Goal: Task Accomplishment & Management: Use online tool/utility

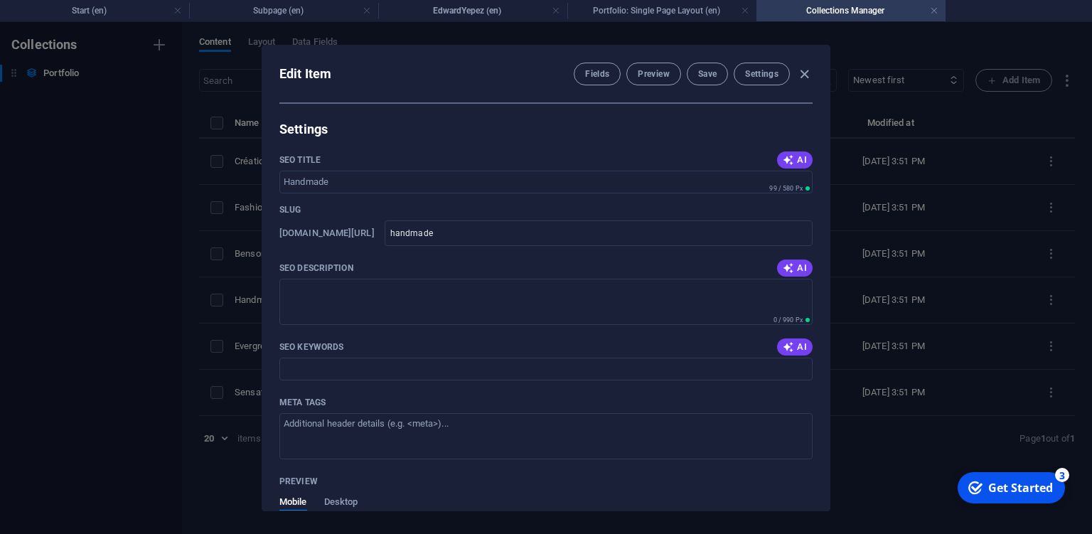
scroll to position [1167, 0]
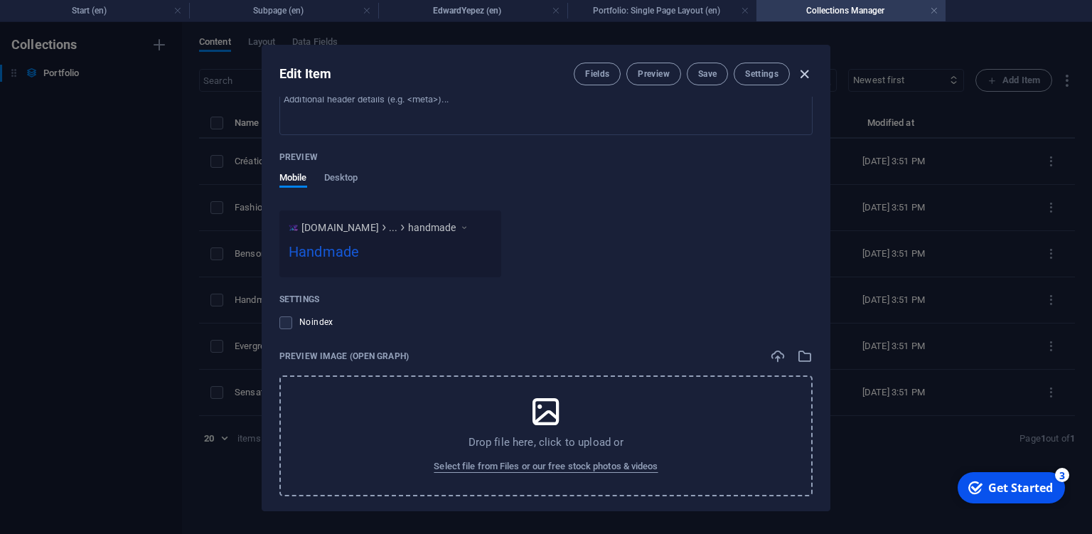
click at [804, 74] on icon "button" at bounding box center [804, 74] width 16 height 16
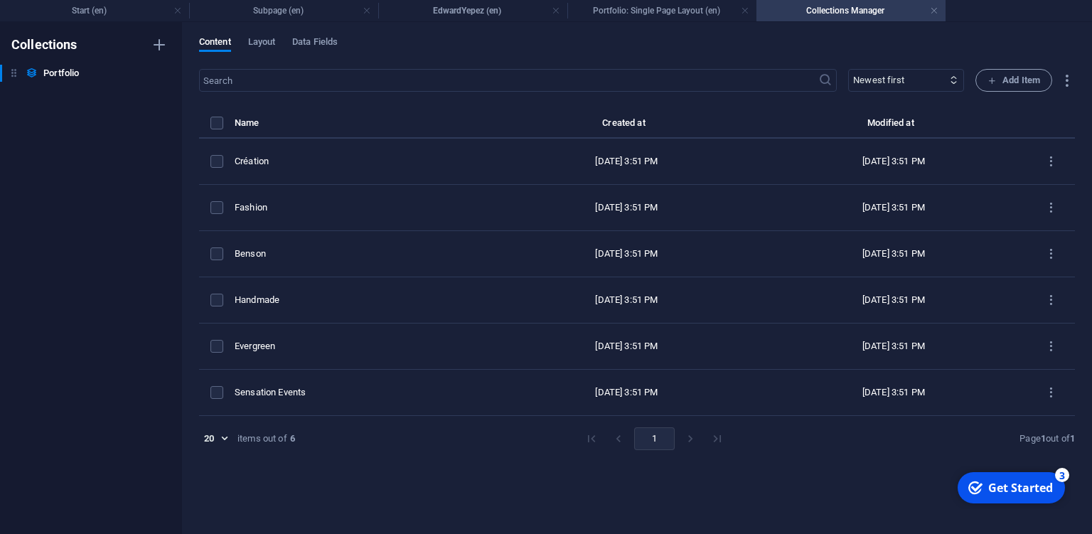
scroll to position [0, 0]
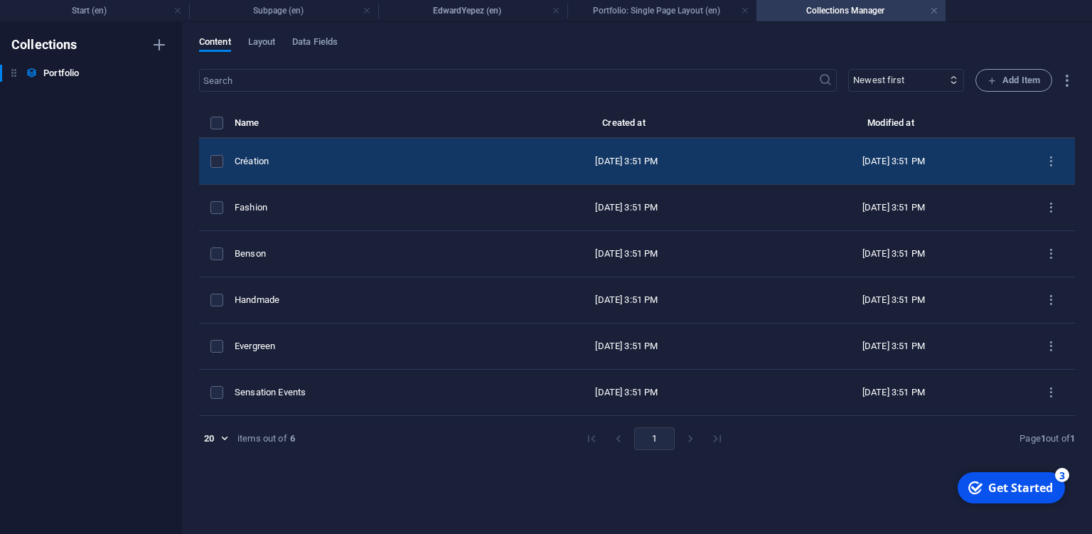
click at [493, 156] on td "[DATE] 3:51 PM" at bounding box center [626, 162] width 267 height 46
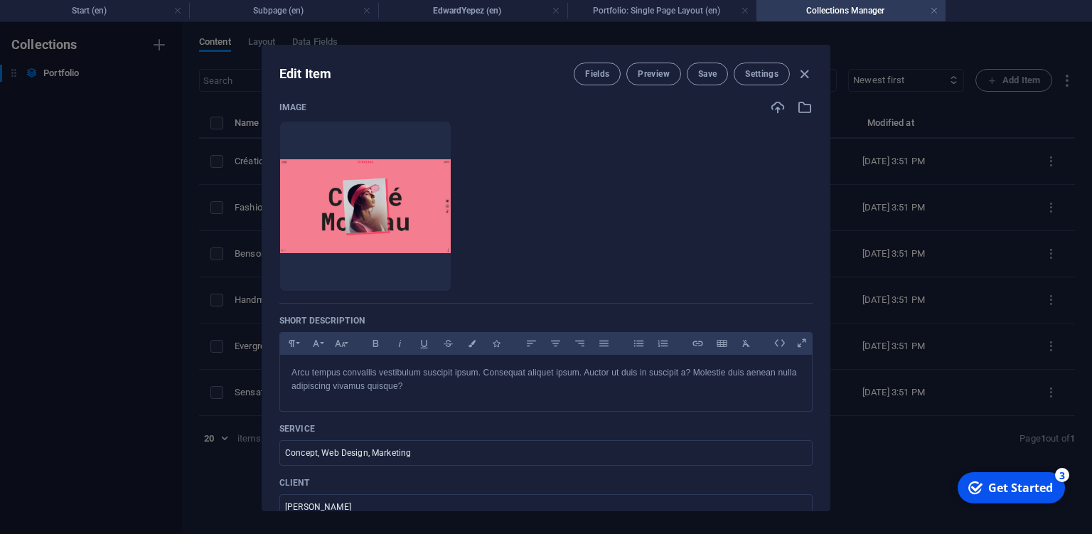
scroll to position [129, 0]
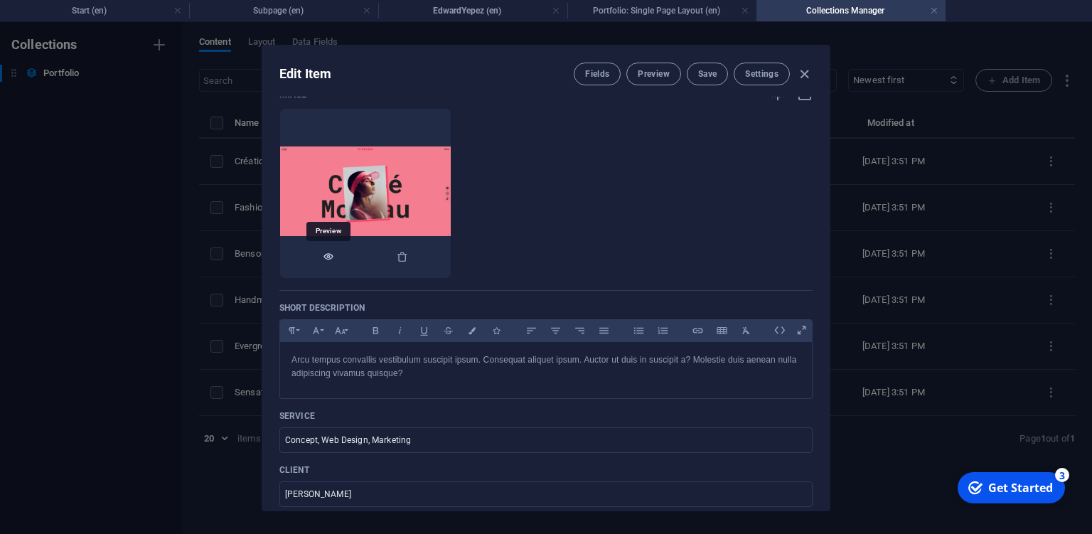
click at [329, 252] on icon "button" at bounding box center [328, 256] width 11 height 11
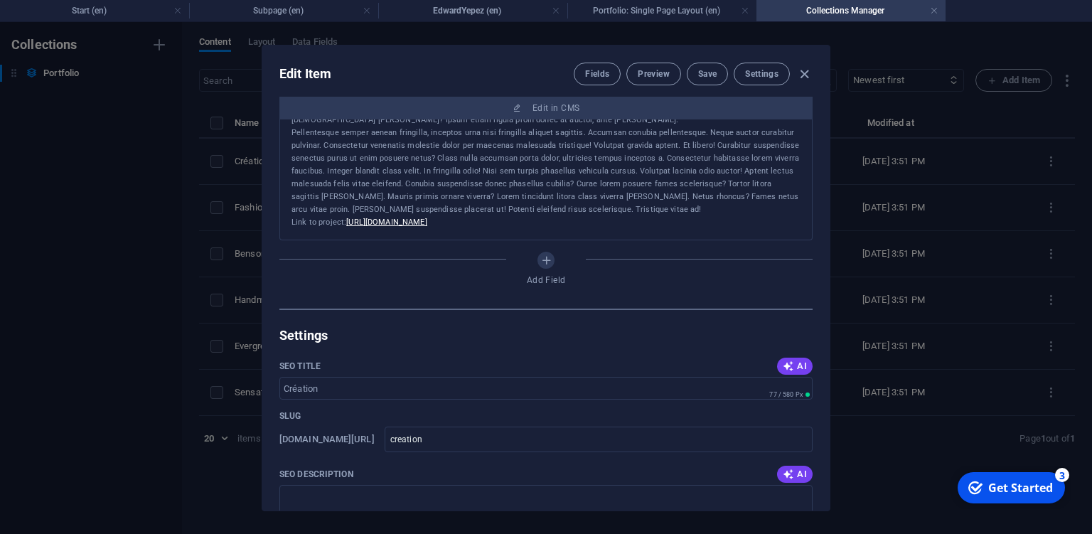
scroll to position [649, 0]
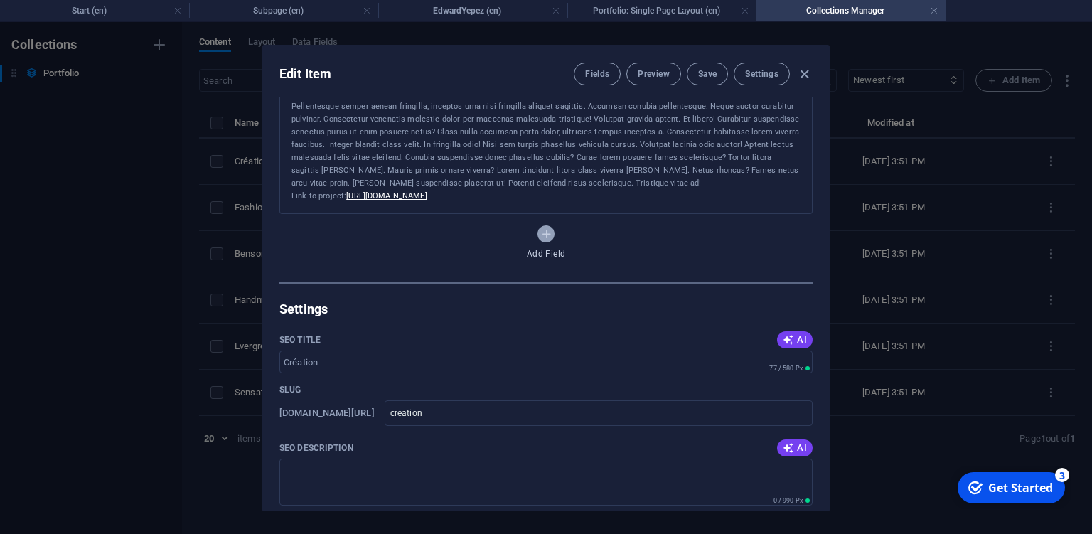
click at [550, 238] on icon "Add Field" at bounding box center [546, 234] width 12 height 12
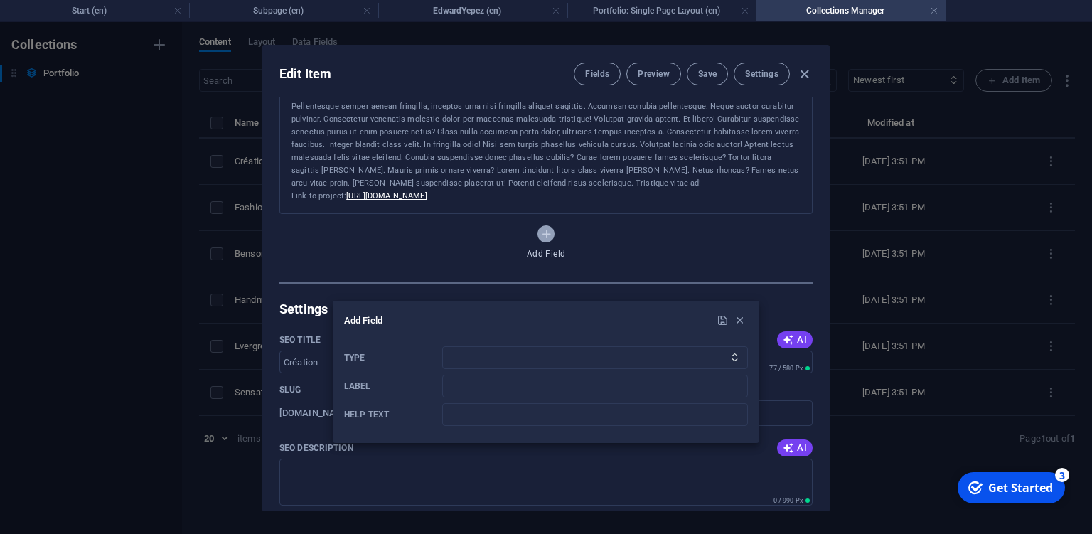
scroll to position [589, 0]
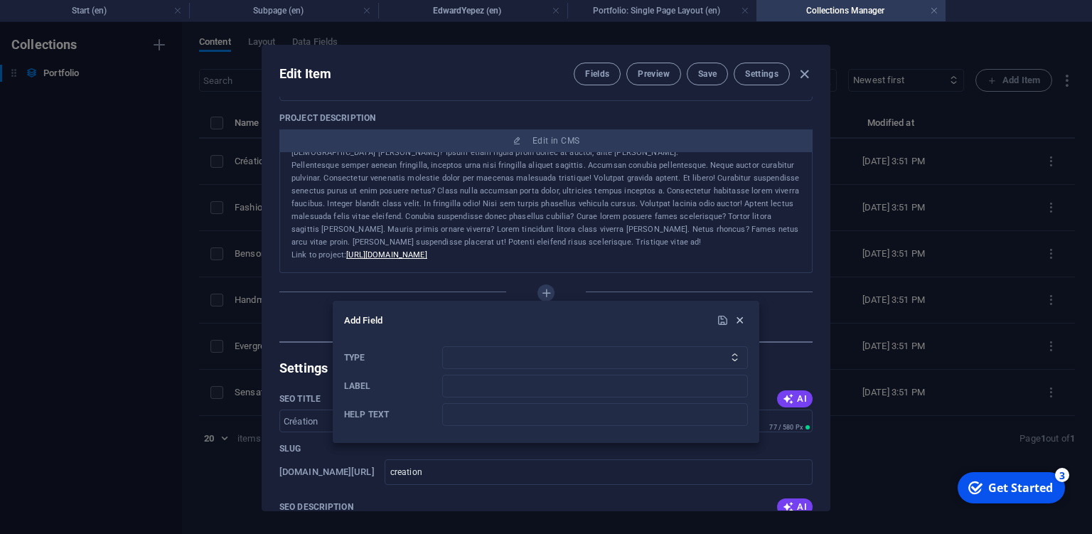
click at [741, 320] on icon "button" at bounding box center [740, 320] width 12 height 12
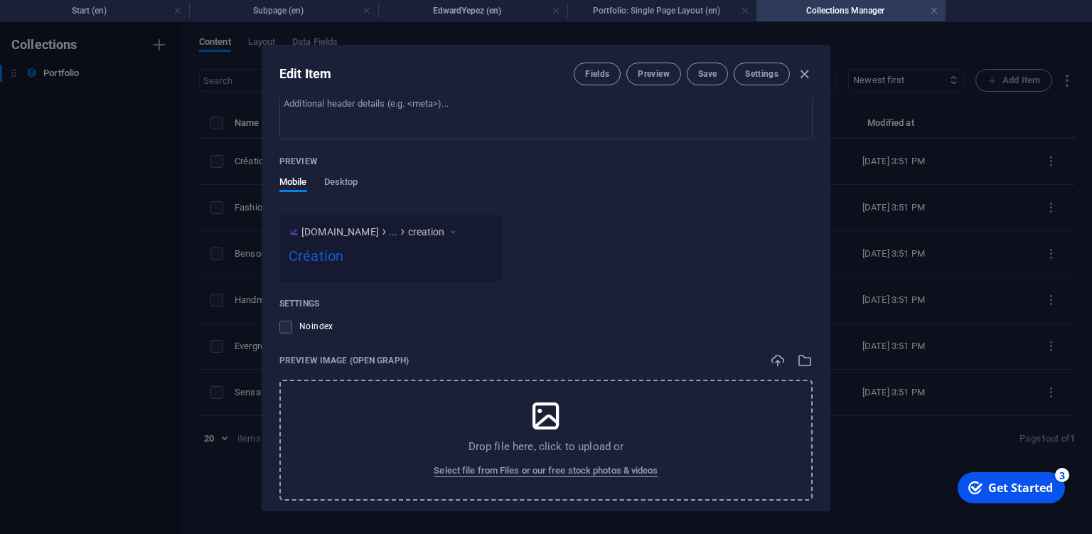
scroll to position [1173, 0]
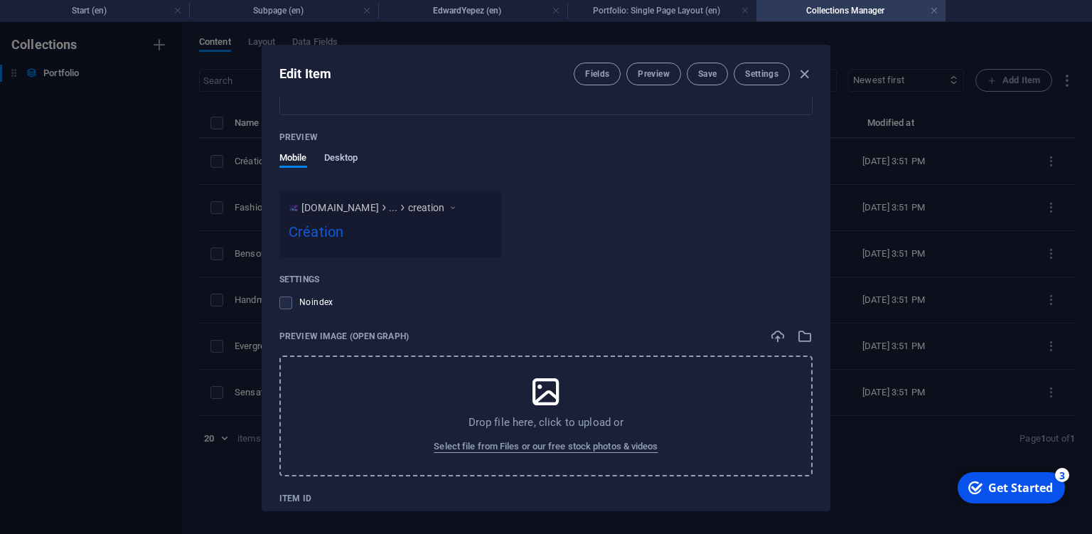
click at [348, 156] on span "Desktop" at bounding box center [341, 159] width 34 height 20
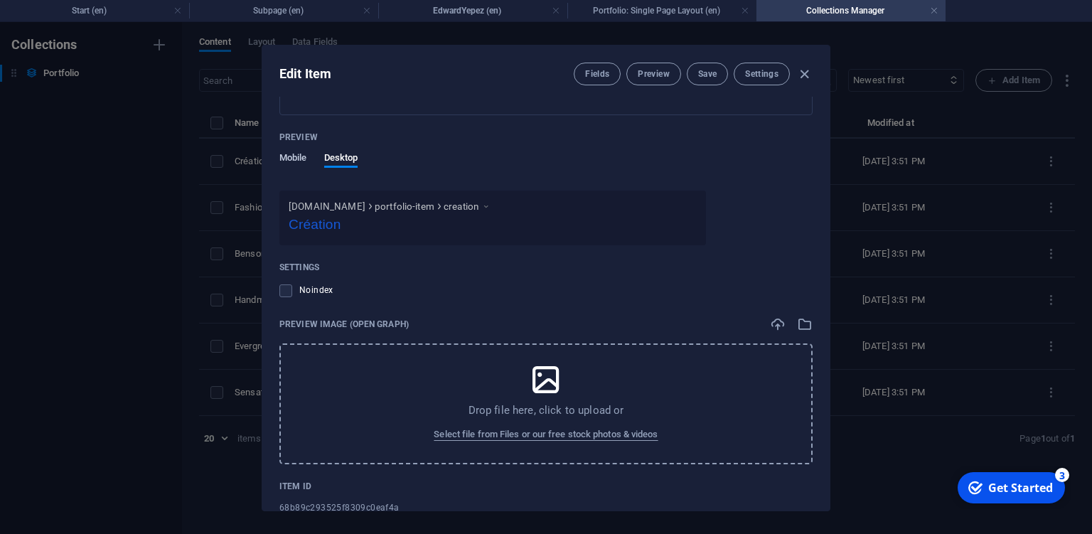
click at [299, 154] on span "Mobile" at bounding box center [293, 159] width 28 height 20
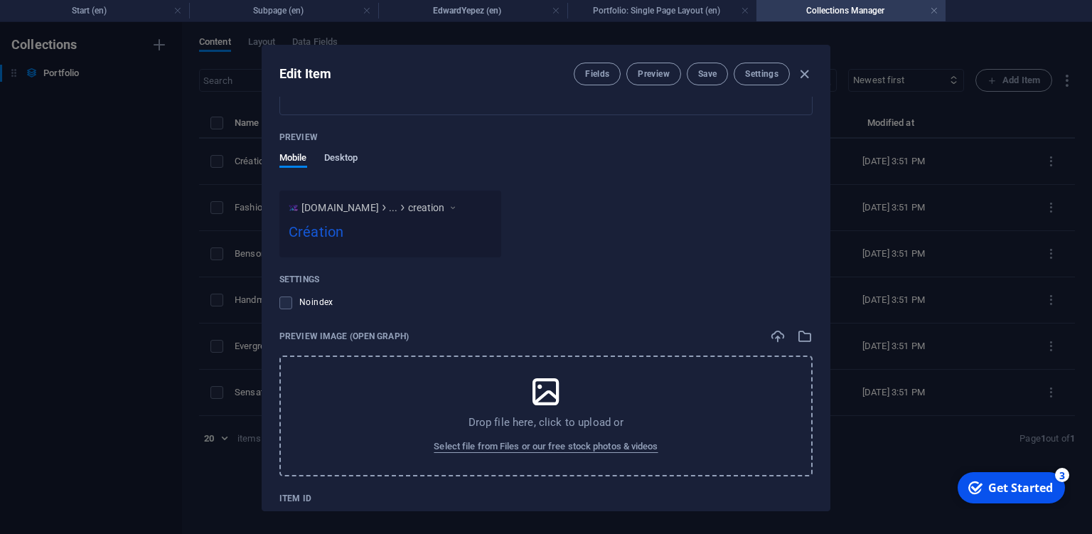
click at [344, 154] on span "Desktop" at bounding box center [341, 159] width 34 height 20
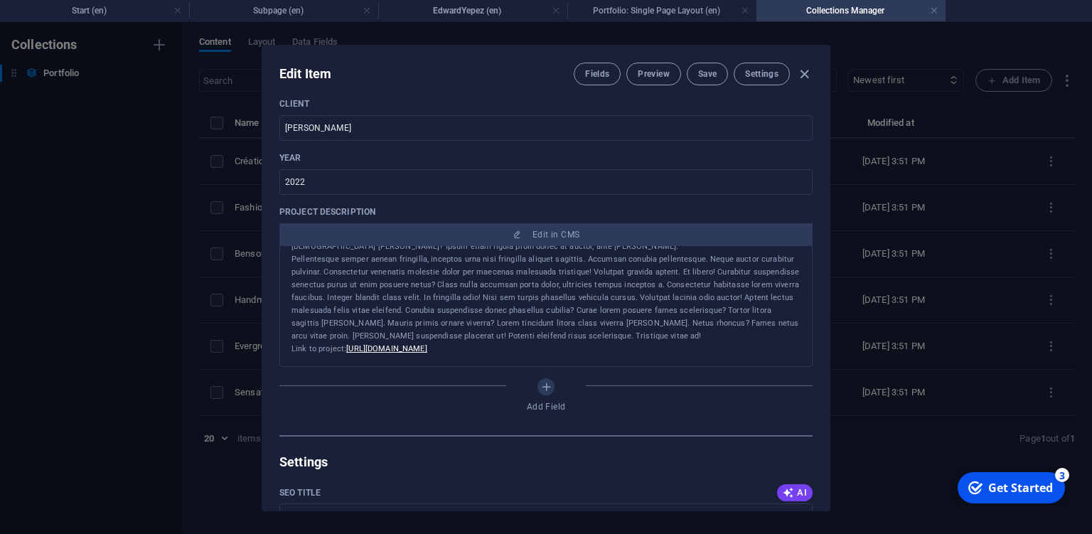
scroll to position [431, 0]
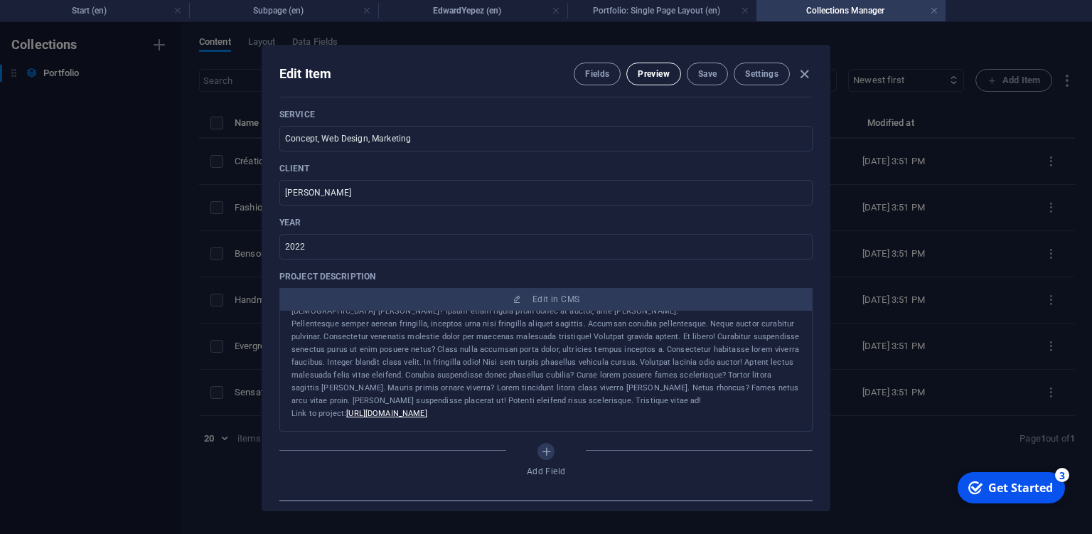
click at [657, 81] on button "Preview" at bounding box center [653, 74] width 54 height 23
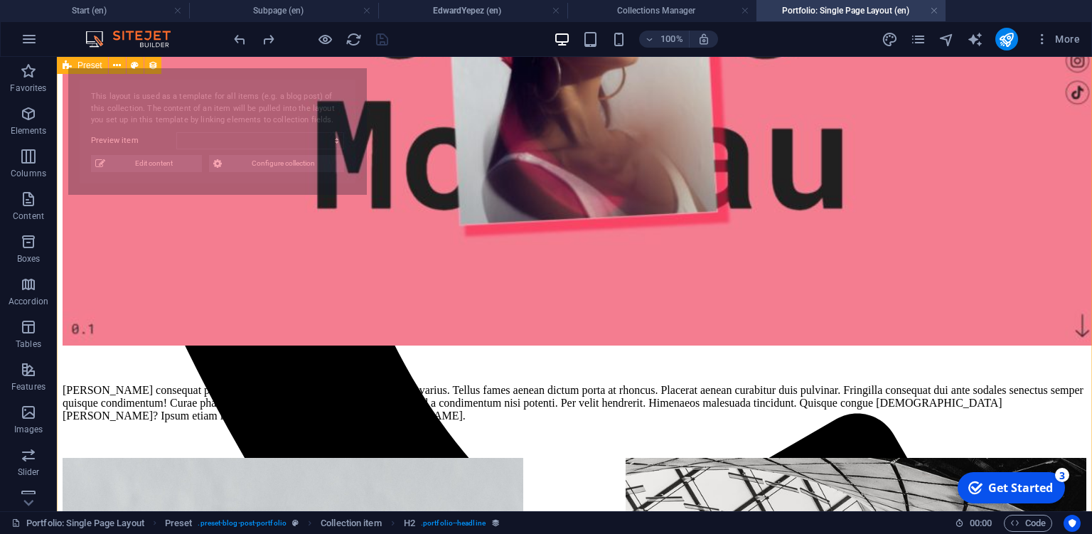
select select "68b89c293525f8309c0eaf4a"
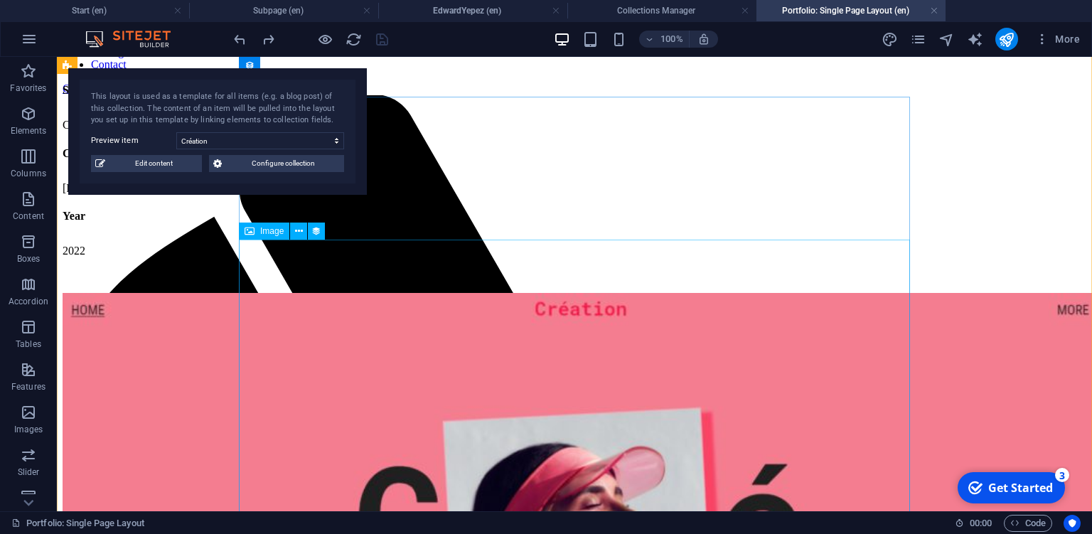
scroll to position [0, 0]
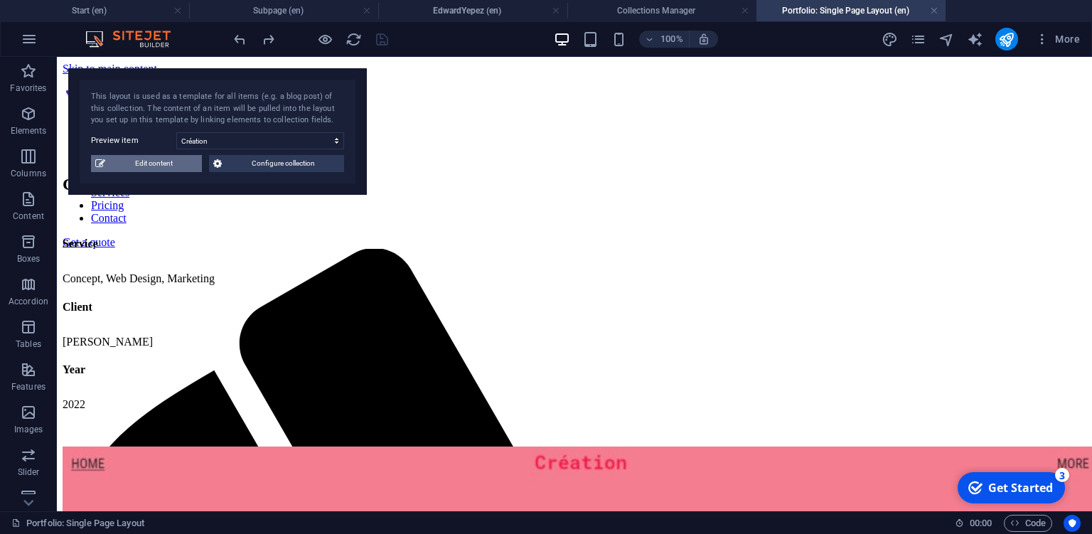
click at [176, 169] on span "Edit content" at bounding box center [154, 163] width 88 height 17
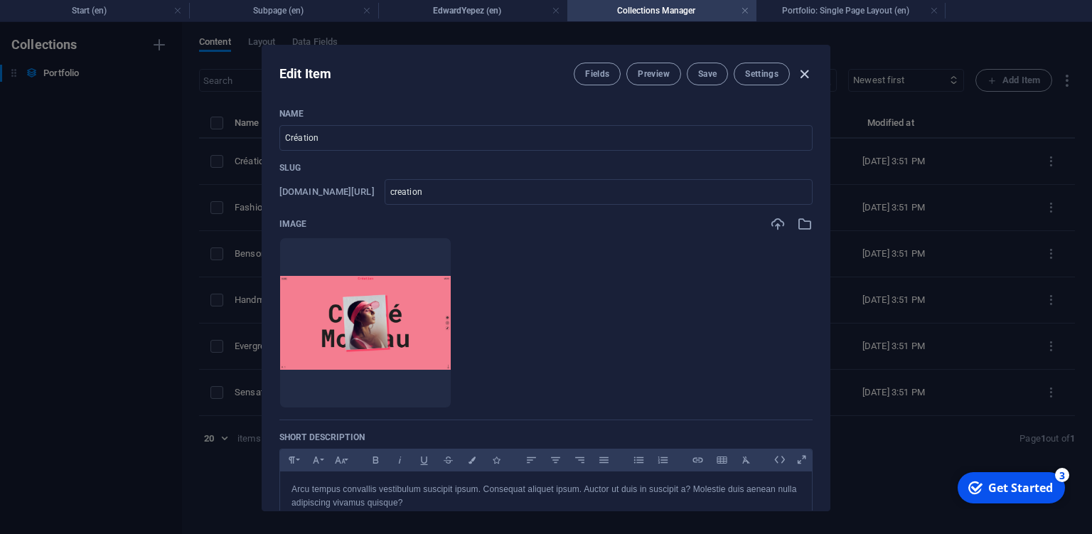
click at [801, 75] on icon "button" at bounding box center [804, 74] width 16 height 16
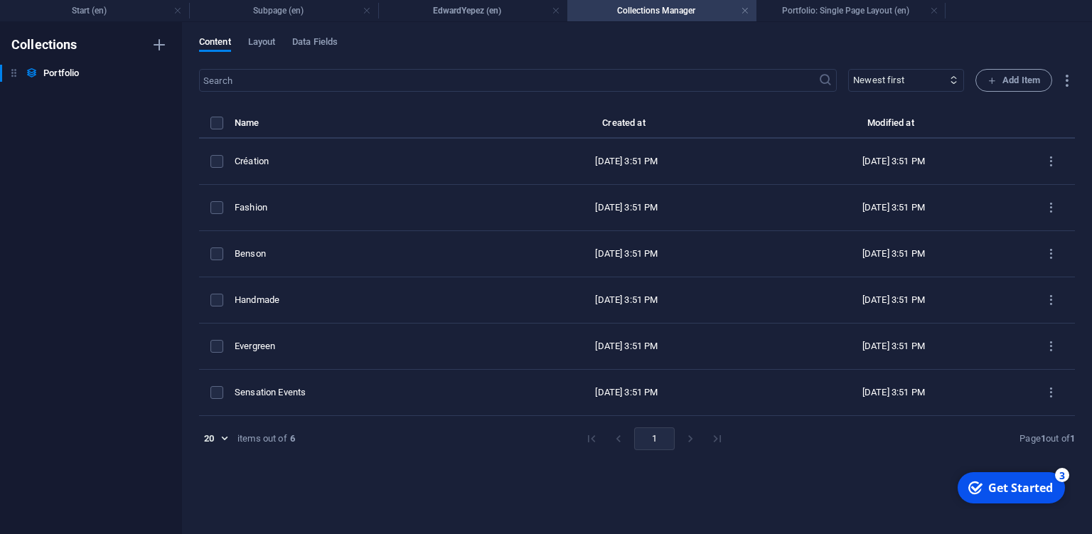
type input "creation"
click at [496, 13] on h4 "EdwardYepez (en)" at bounding box center [472, 11] width 189 height 16
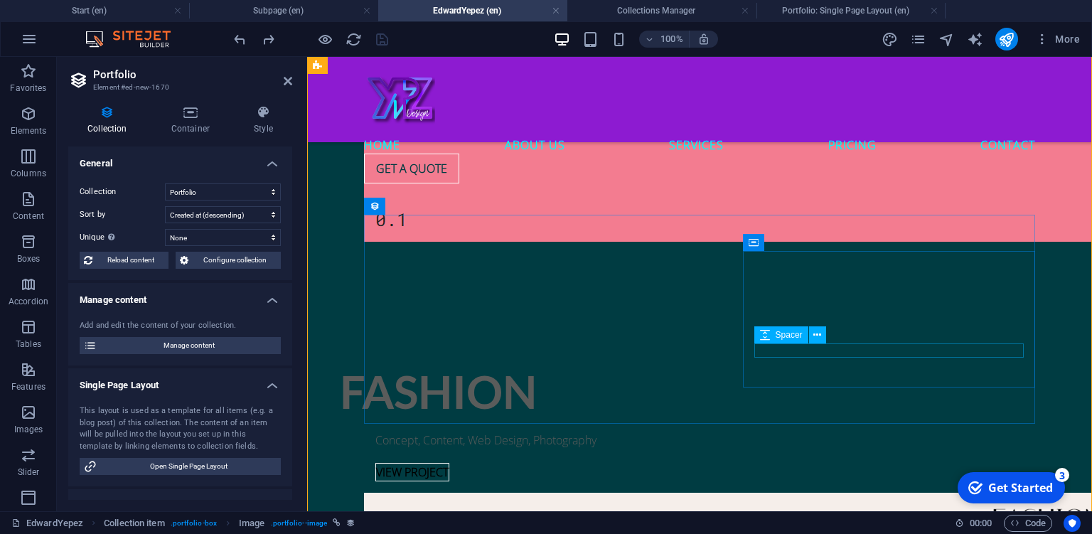
scroll to position [1218, 0]
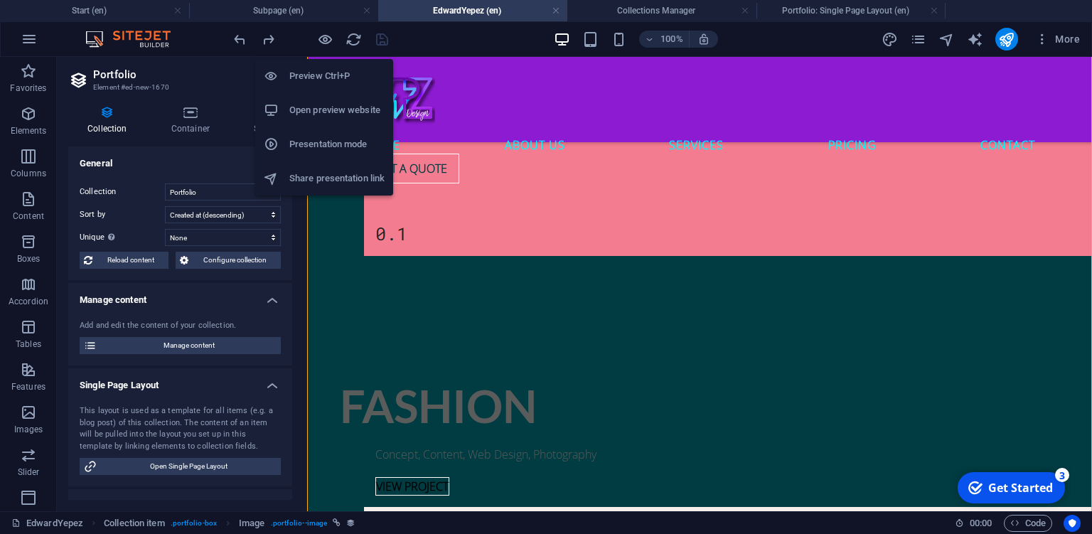
click at [334, 107] on h6 "Open preview website" at bounding box center [336, 110] width 95 height 17
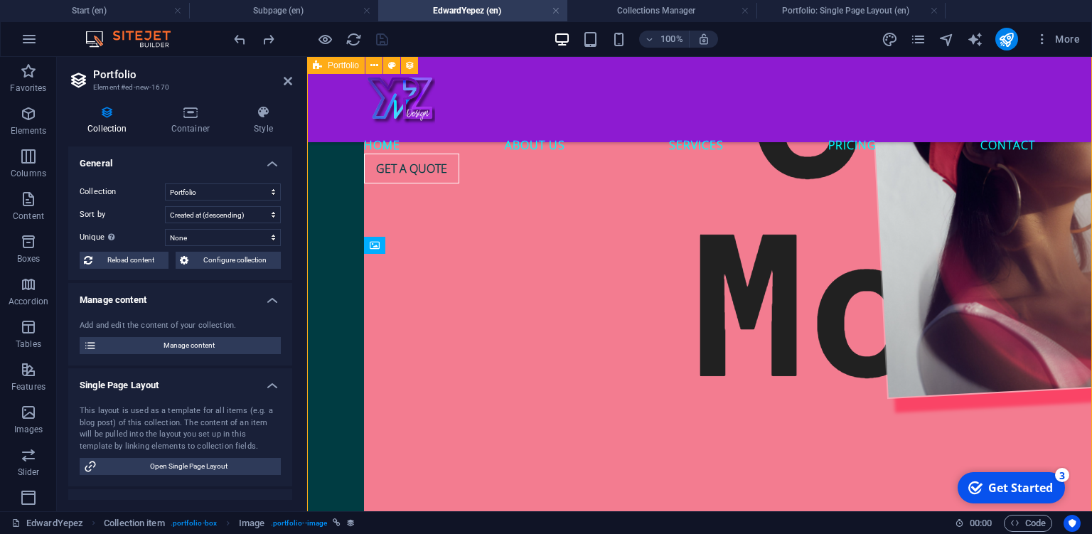
scroll to position [467, 0]
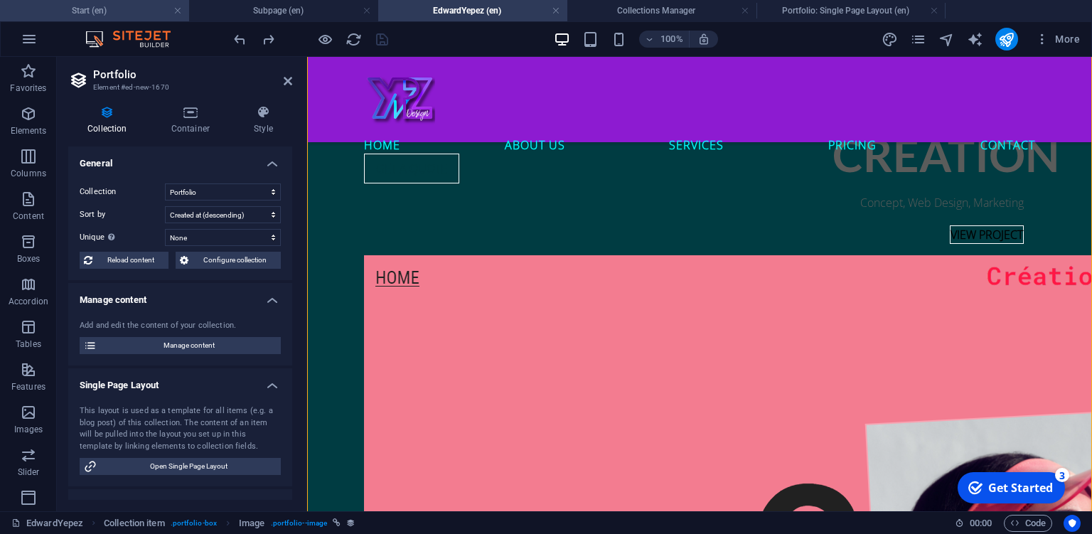
click at [134, 14] on h4 "Start (en)" at bounding box center [94, 11] width 189 height 16
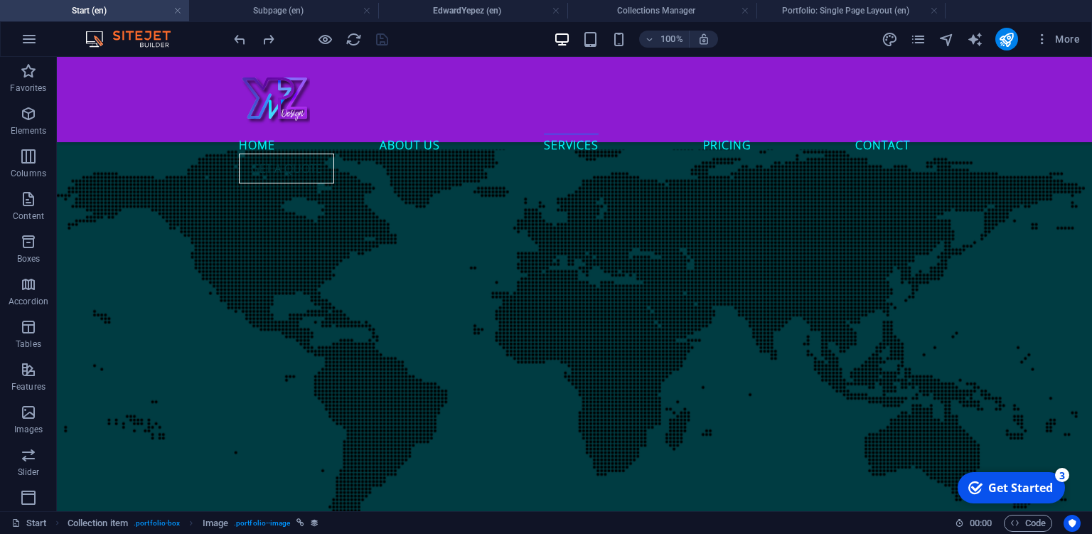
scroll to position [5416, 0]
click at [325, 15] on h4 "Subpage (en)" at bounding box center [283, 11] width 189 height 16
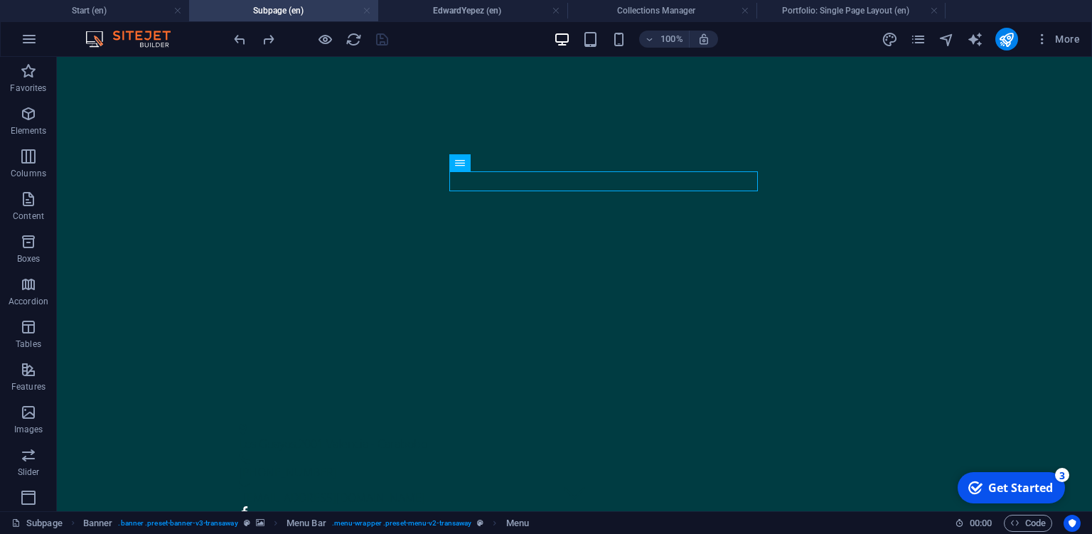
click at [366, 13] on link at bounding box center [367, 11] width 9 height 14
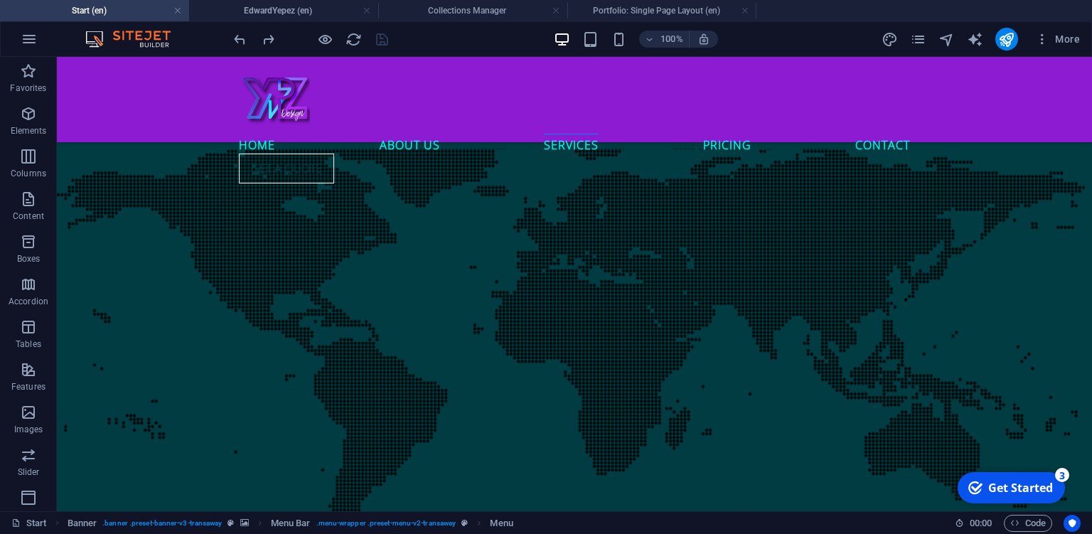
scroll to position [5418, 0]
click at [366, 13] on link at bounding box center [367, 11] width 9 height 14
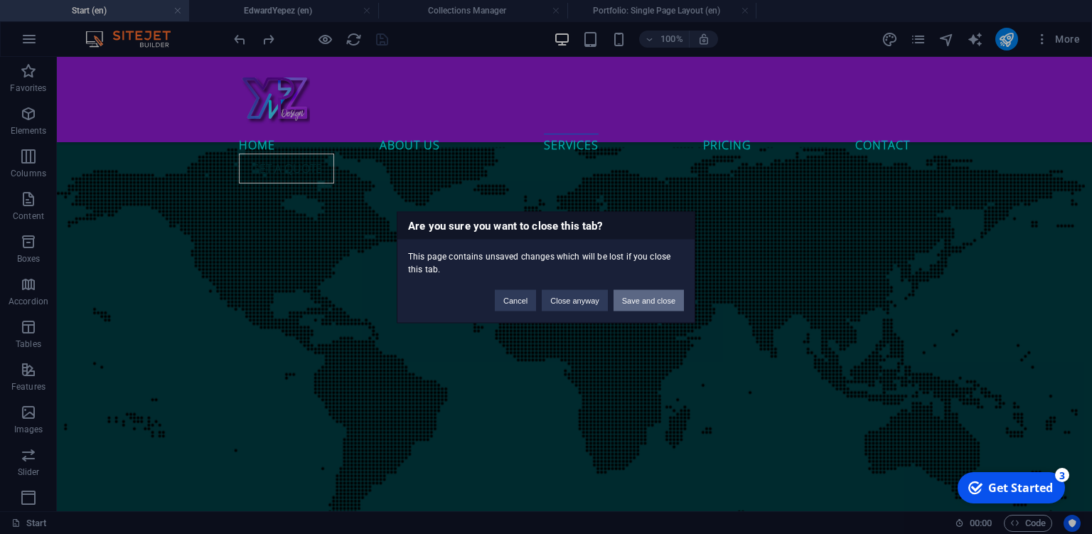
click at [646, 302] on button "Save and close" at bounding box center [649, 299] width 70 height 21
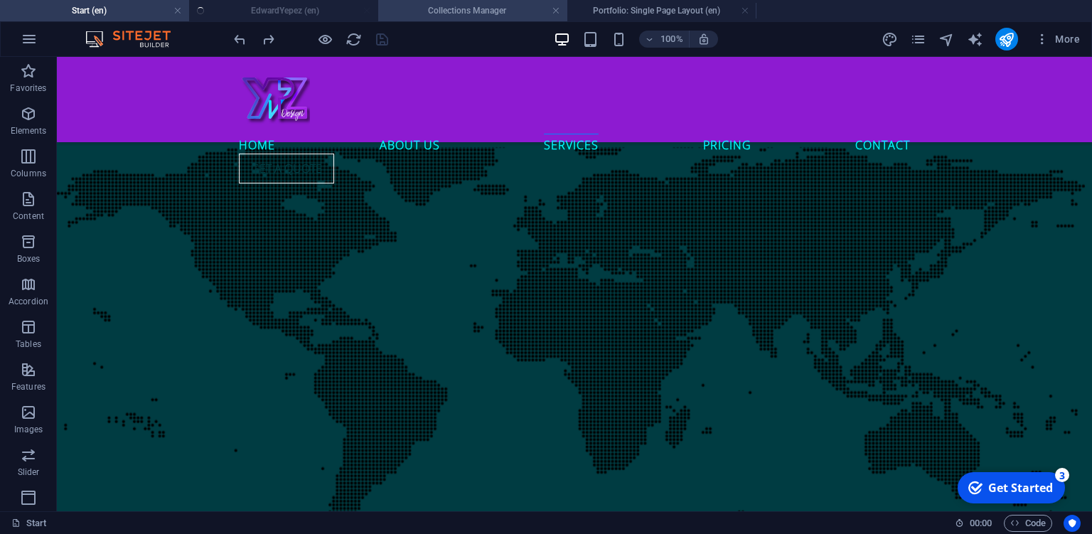
click at [468, 13] on h4 "Collections Manager" at bounding box center [472, 11] width 189 height 16
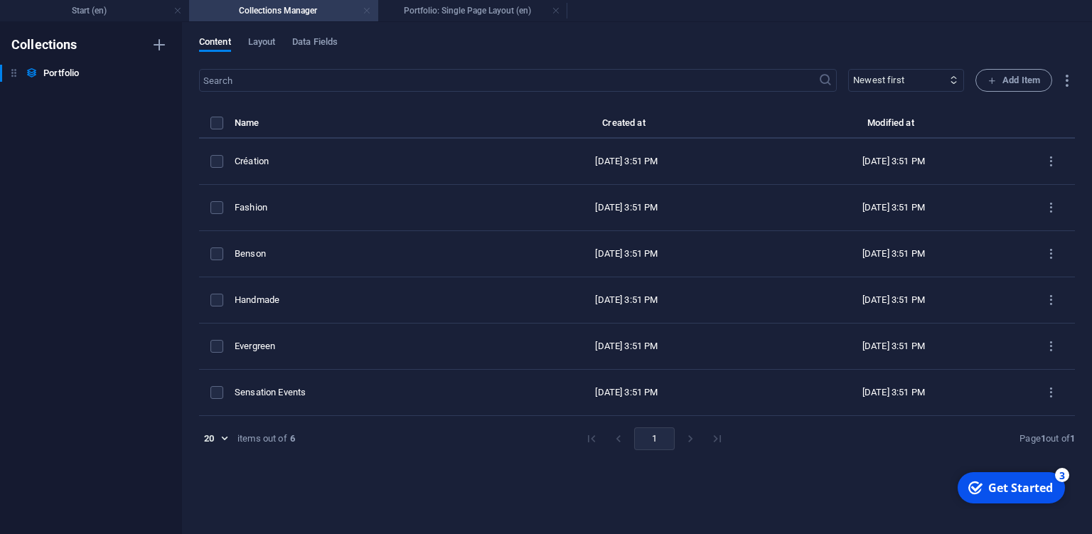
click at [557, 16] on link at bounding box center [556, 11] width 9 height 14
click at [368, 10] on link at bounding box center [367, 11] width 9 height 14
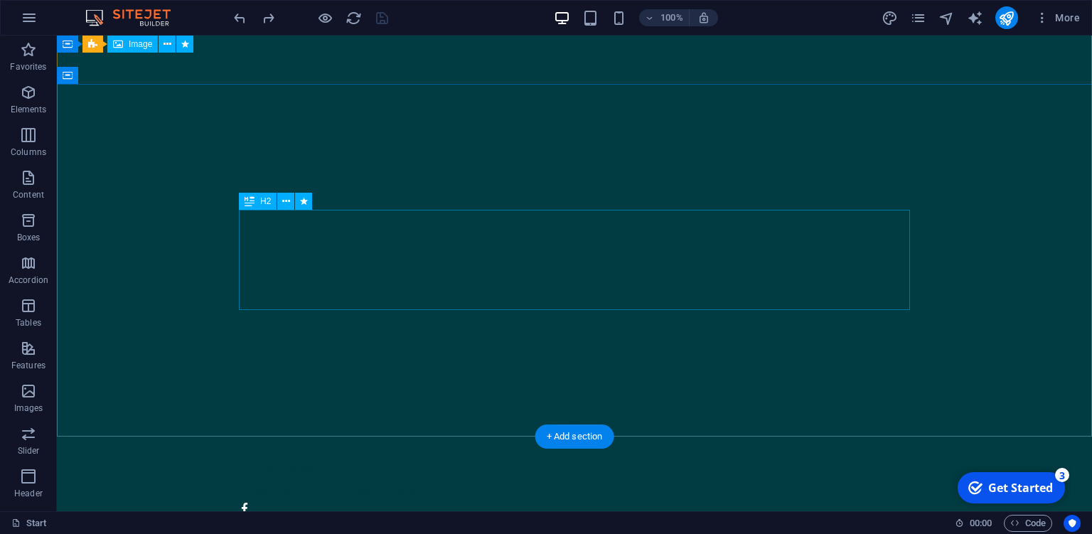
scroll to position [0, 0]
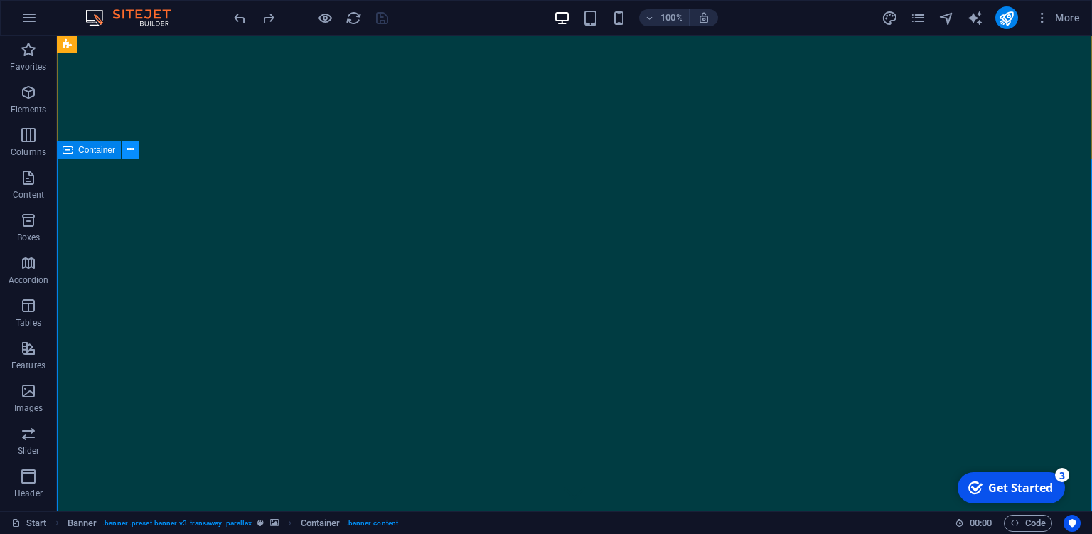
click at [127, 151] on icon at bounding box center [131, 149] width 8 height 15
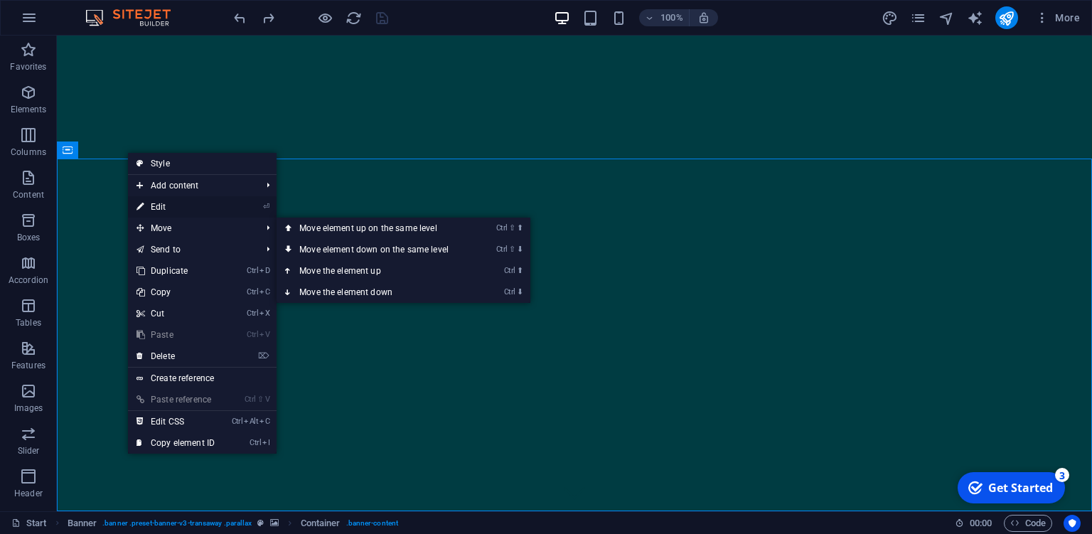
click at [186, 209] on link "⏎ Edit" at bounding box center [175, 206] width 95 height 21
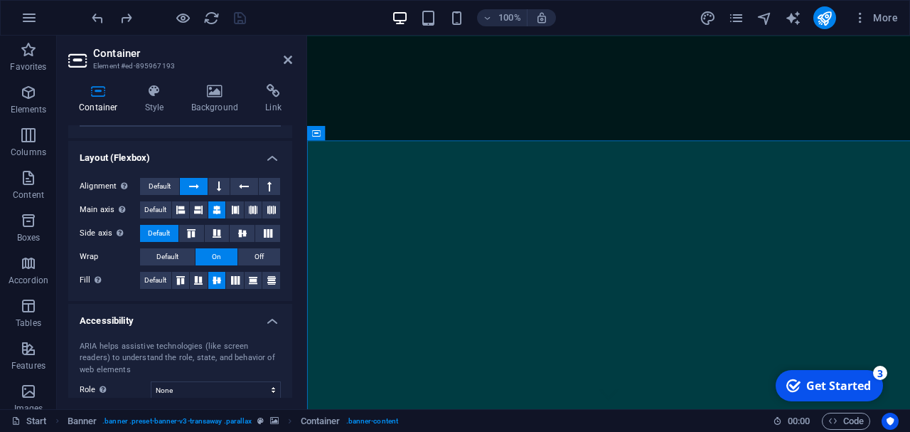
scroll to position [175, 0]
click at [769, 16] on icon "navigator" at bounding box center [765, 18] width 16 height 16
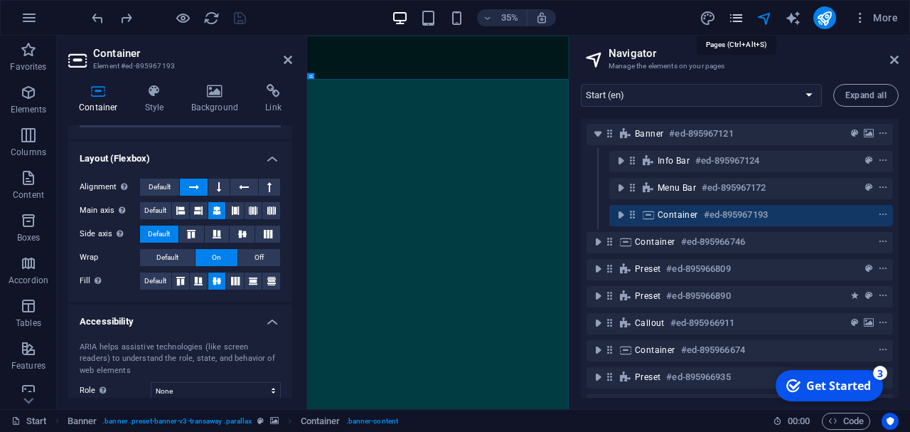
click at [742, 18] on icon "pages" at bounding box center [736, 18] width 16 height 16
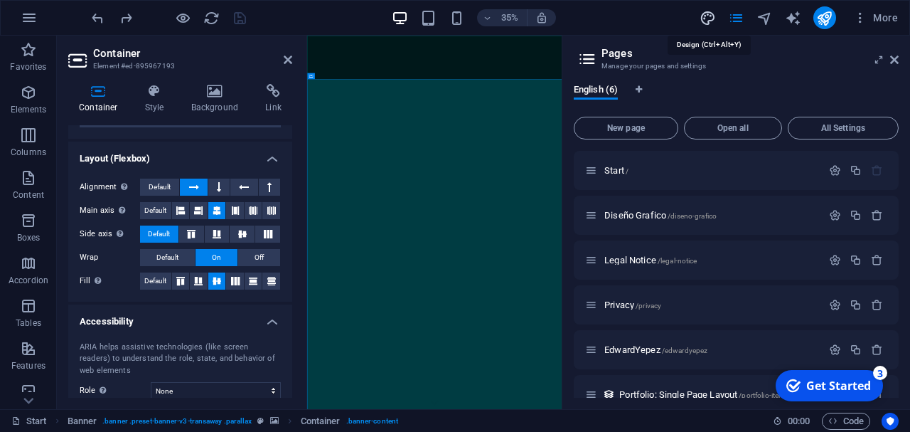
click at [716, 14] on icon "design" at bounding box center [708, 18] width 16 height 16
select select "px"
select select "400"
select select "px"
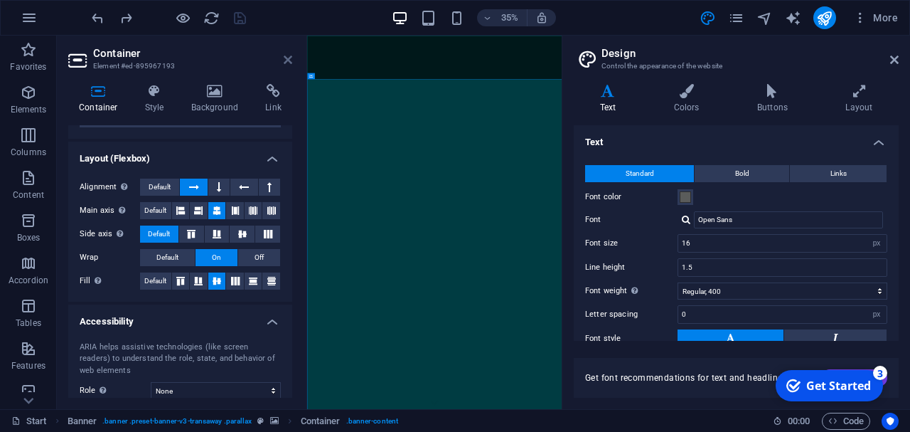
click at [290, 59] on icon at bounding box center [288, 59] width 9 height 11
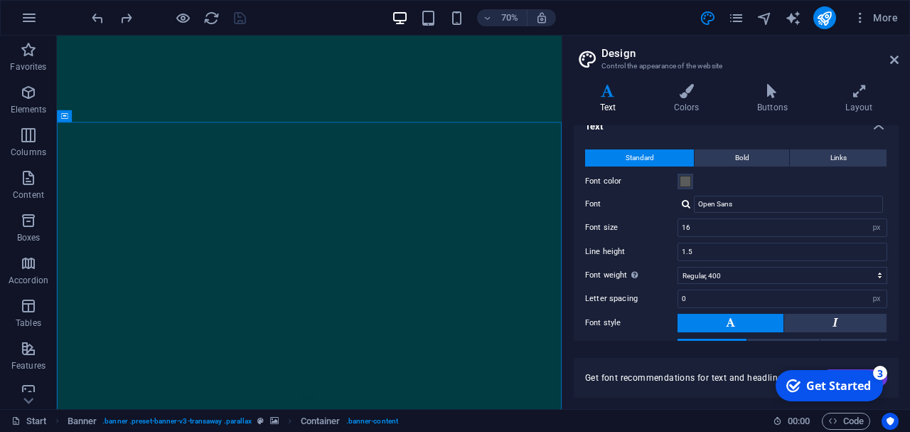
scroll to position [0, 0]
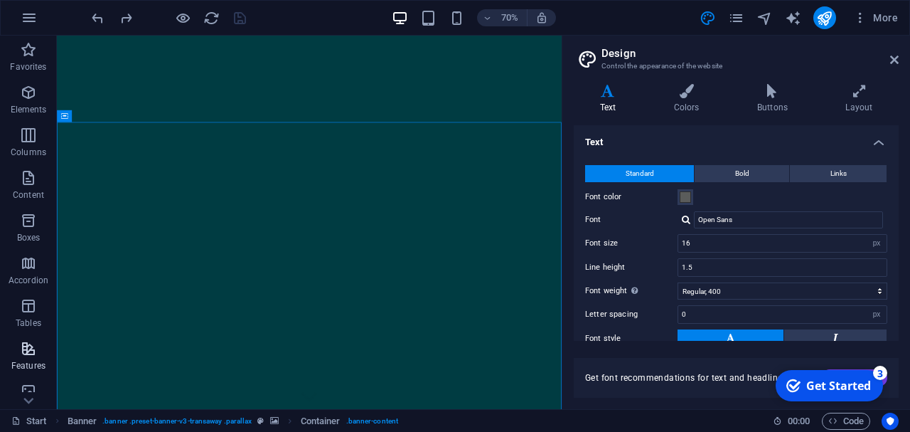
click at [26, 362] on p "Features" at bounding box center [28, 365] width 34 height 11
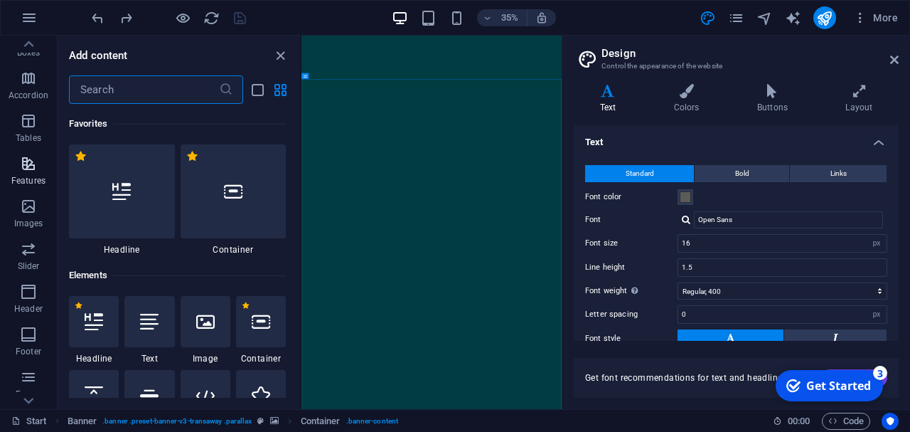
scroll to position [5596, 0]
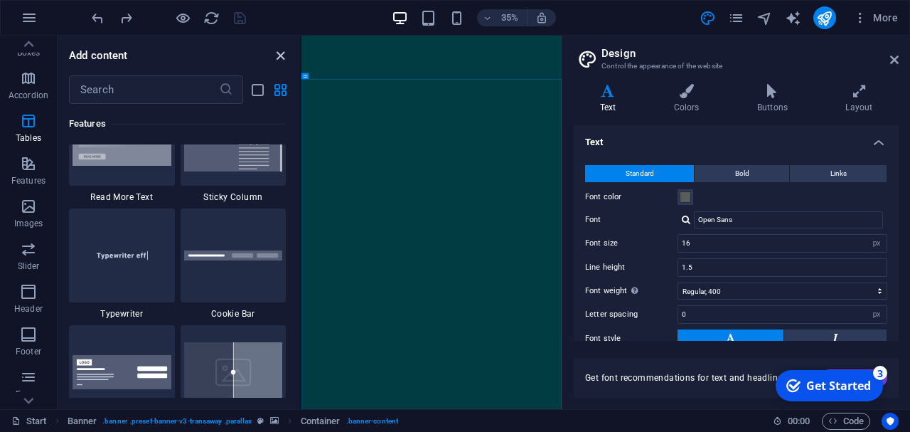
click at [277, 53] on icon "close panel" at bounding box center [280, 56] width 16 height 16
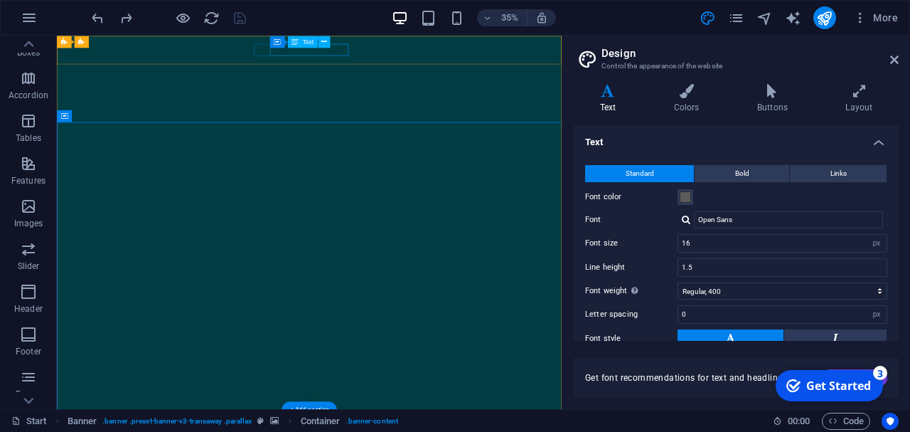
scroll to position [185, 0]
click at [862, 102] on h4 "Layout" at bounding box center [859, 99] width 79 height 30
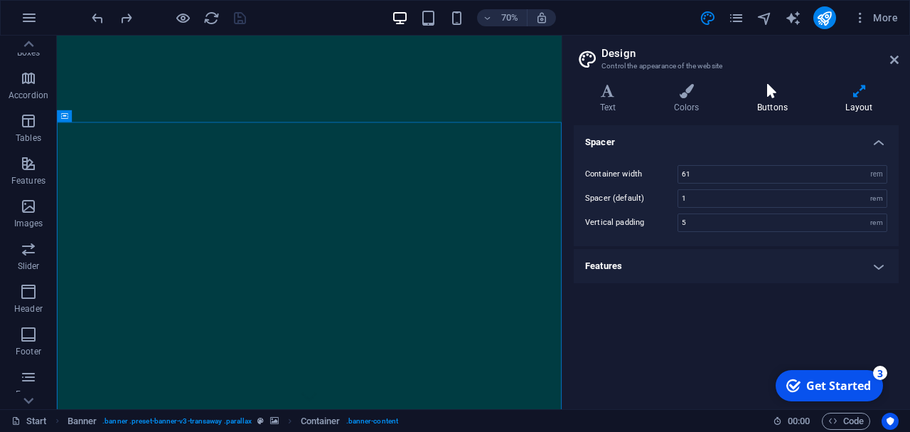
click at [777, 97] on icon at bounding box center [772, 91] width 82 height 14
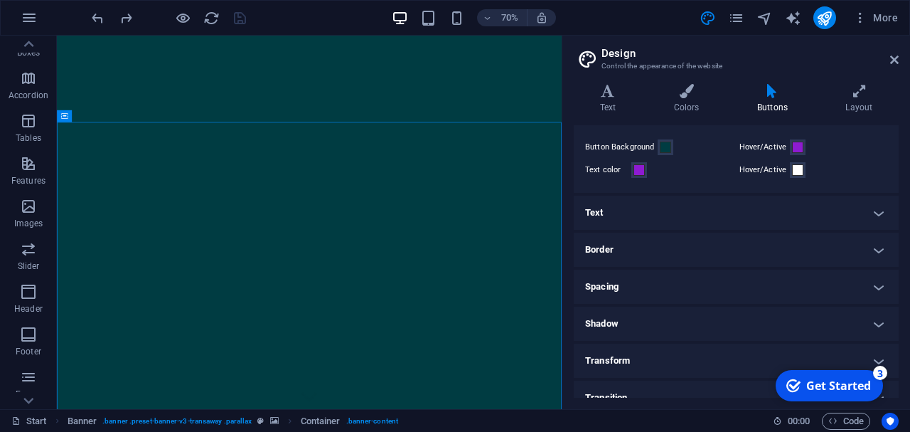
scroll to position [63, 0]
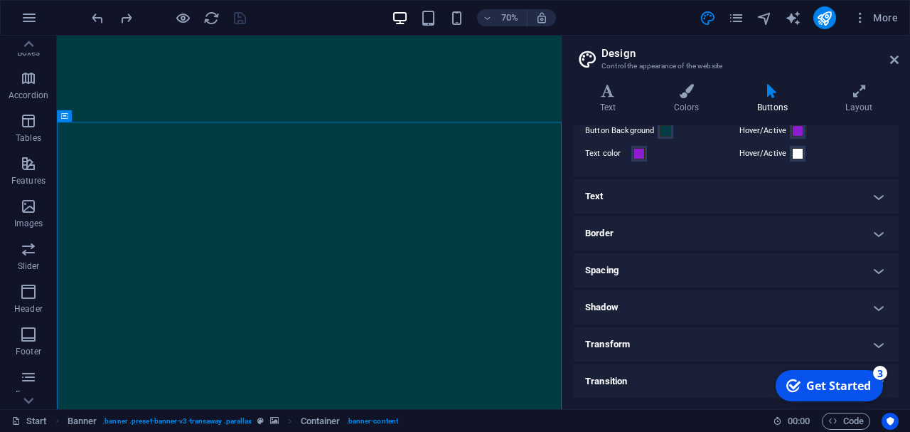
click at [726, 192] on h4 "Text" at bounding box center [736, 196] width 325 height 34
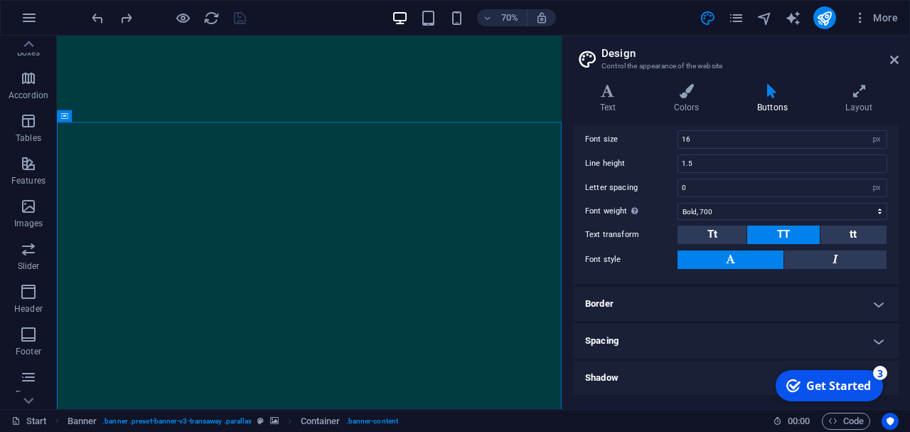
scroll to position [267, 0]
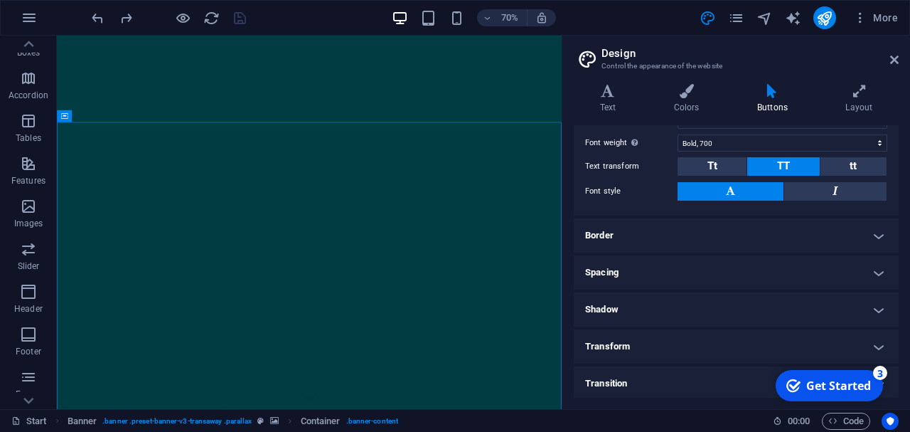
click at [658, 382] on h4 "Transition" at bounding box center [736, 383] width 325 height 34
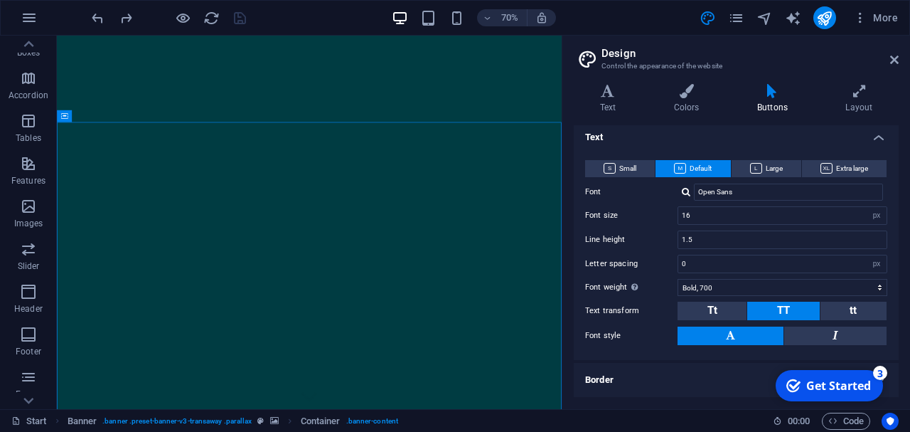
scroll to position [0, 0]
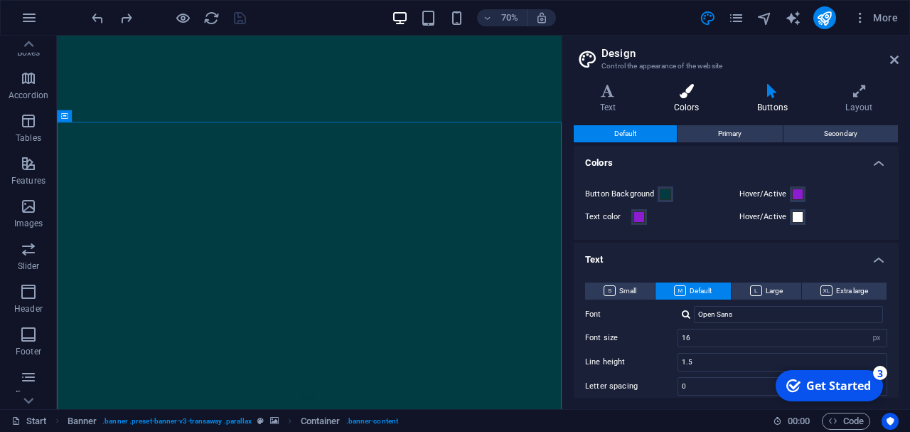
click at [695, 90] on icon at bounding box center [687, 91] width 78 height 14
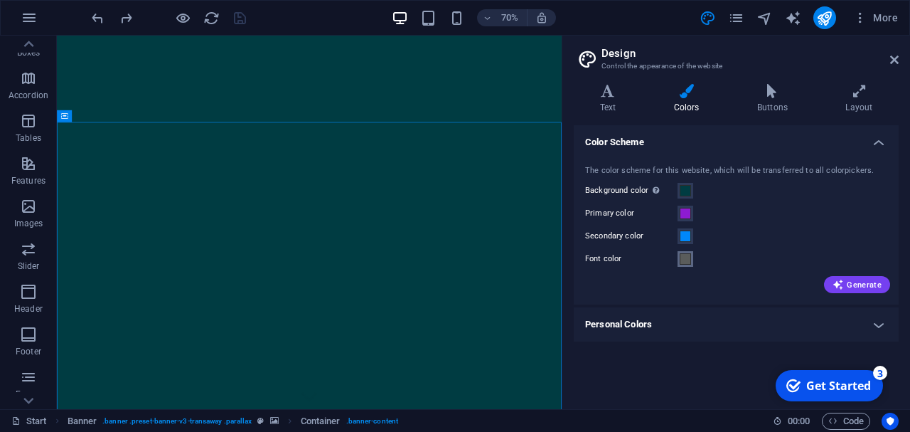
click at [690, 254] on span at bounding box center [685, 258] width 11 height 11
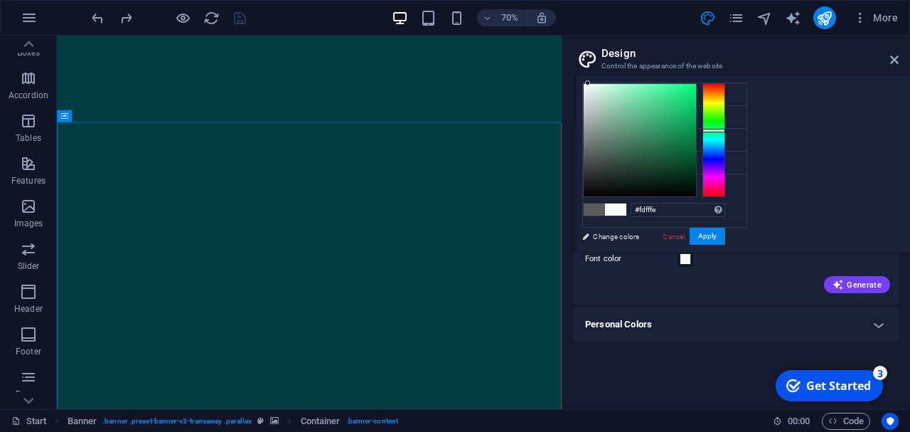
type input "#ffffff"
drag, startPoint x: 762, startPoint y: 154, endPoint x: 755, endPoint y: 75, distance: 78.5
click at [732, 76] on div "#ffffff Supported formats #0852ed rgb(8, 82, 237) rgba(8, 82, 237, 90%) hsv(221…" at bounding box center [653, 267] width 157 height 383
click at [725, 231] on button "Apply" at bounding box center [708, 236] width 36 height 17
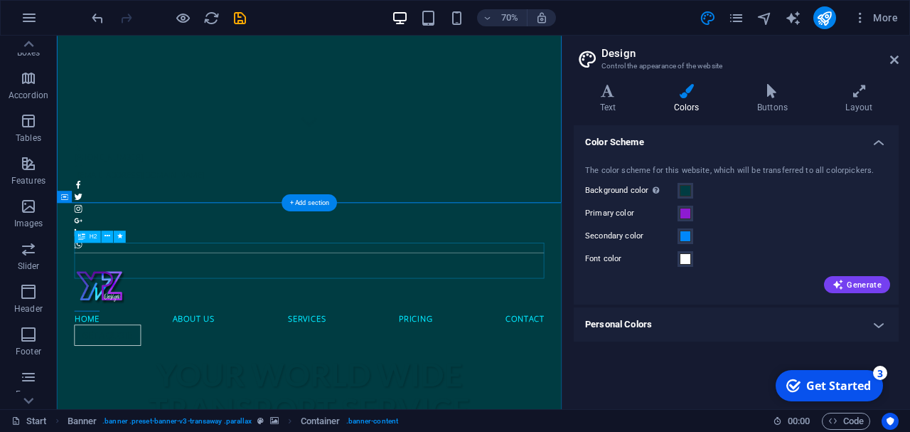
scroll to position [296, 0]
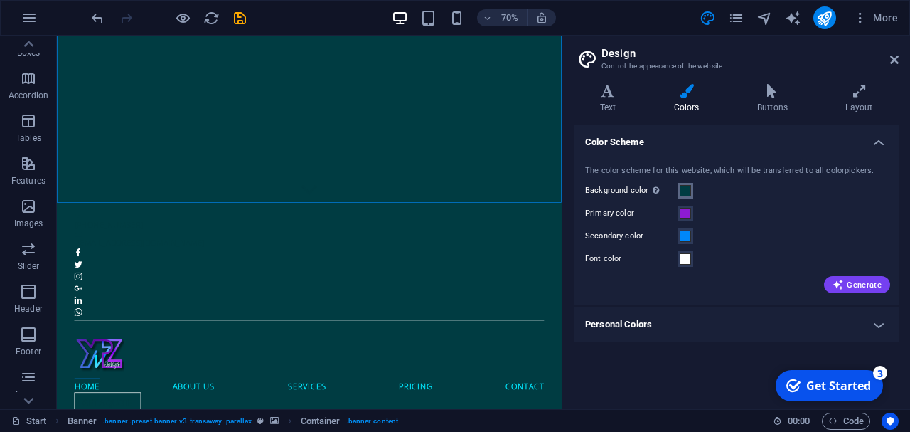
click at [688, 191] on span at bounding box center [685, 190] width 11 height 11
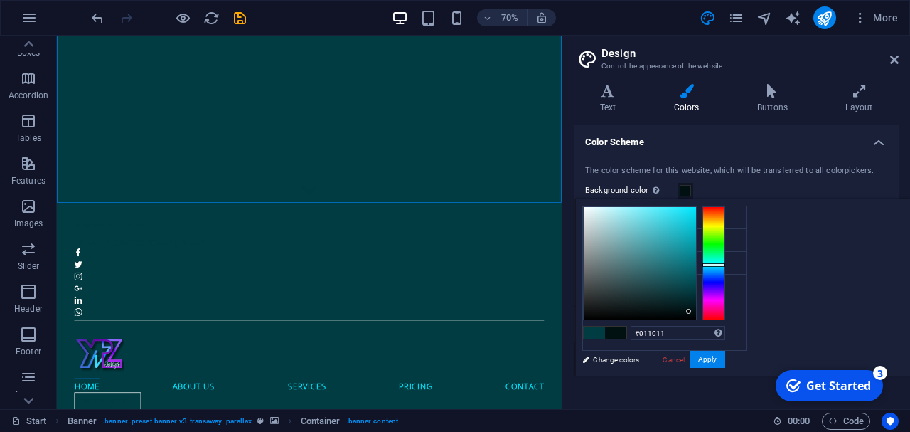
type input "#010e10"
click at [696, 311] on div at bounding box center [640, 263] width 112 height 112
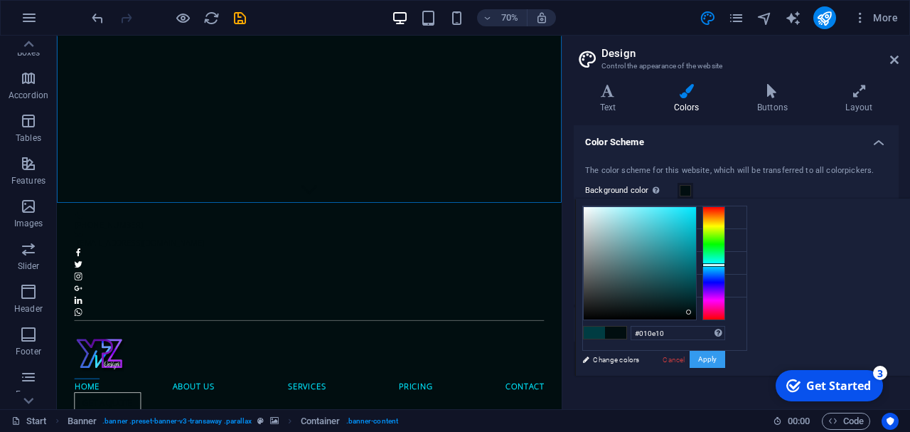
click at [725, 353] on button "Apply" at bounding box center [708, 359] width 36 height 17
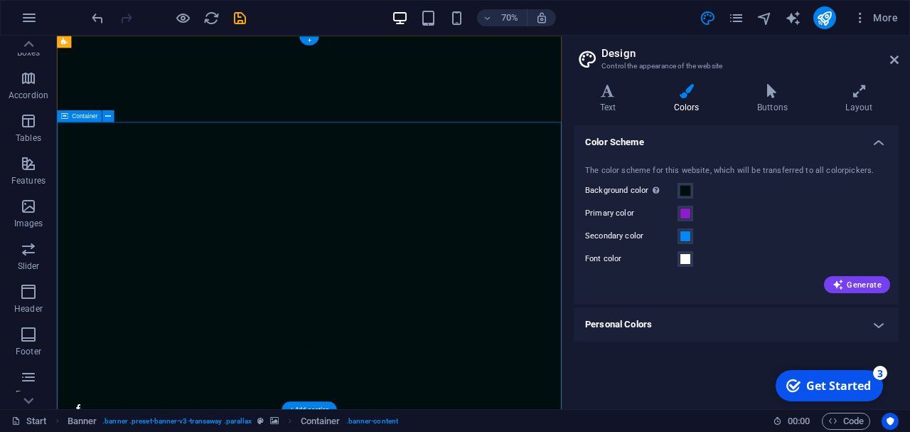
scroll to position [0, 0]
click at [689, 213] on span at bounding box center [685, 213] width 11 height 11
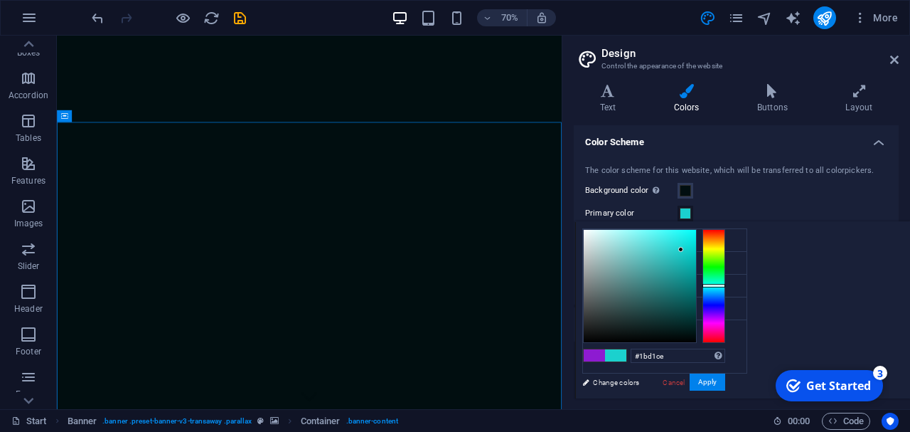
type input "#1bd1c7"
click at [725, 284] on div at bounding box center [714, 286] width 23 height 114
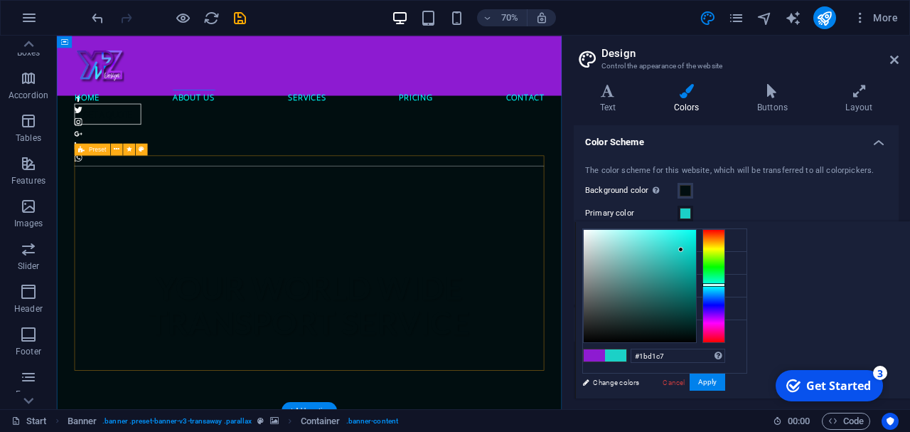
scroll to position [813, 0]
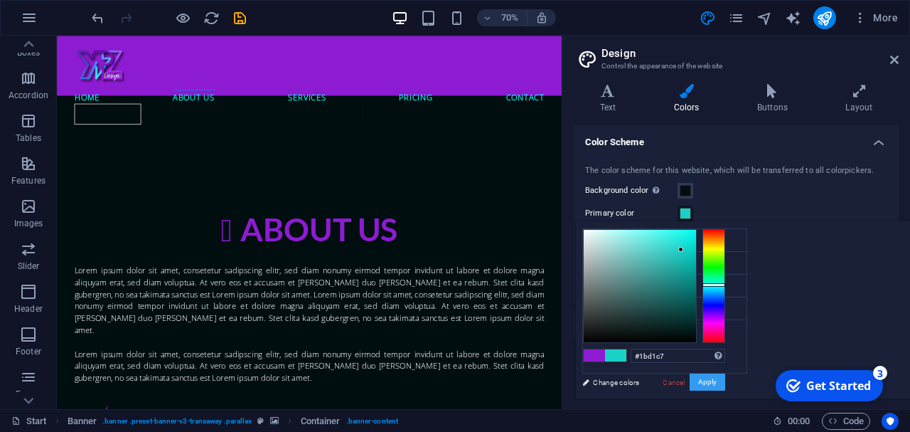
click at [725, 388] on button "Apply" at bounding box center [708, 381] width 36 height 17
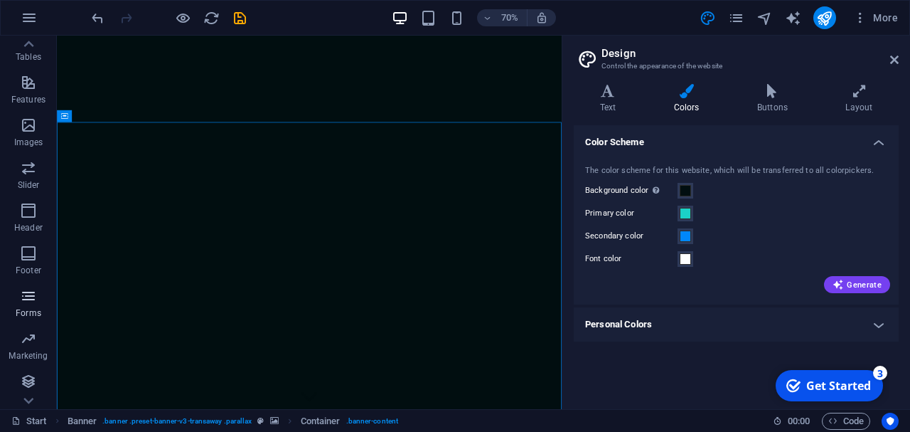
scroll to position [266, 0]
click at [35, 382] on icon "button" at bounding box center [28, 381] width 17 height 17
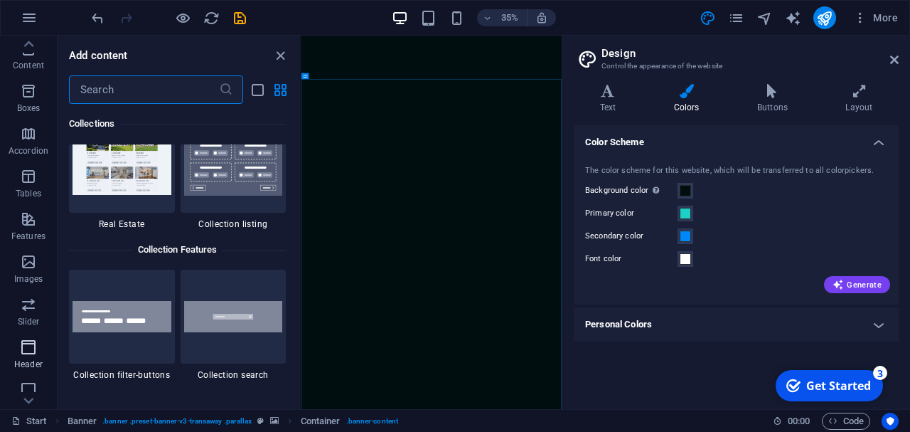
scroll to position [0, 0]
click at [281, 49] on icon "close panel" at bounding box center [280, 56] width 16 height 16
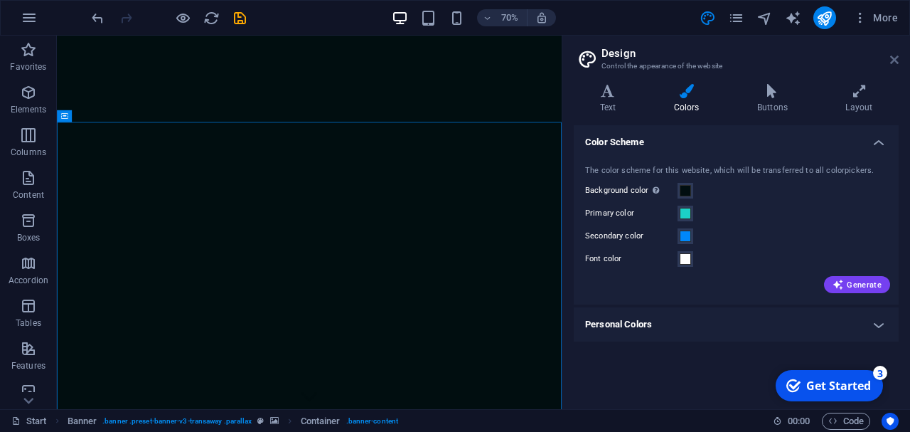
click at [892, 63] on icon at bounding box center [894, 59] width 9 height 11
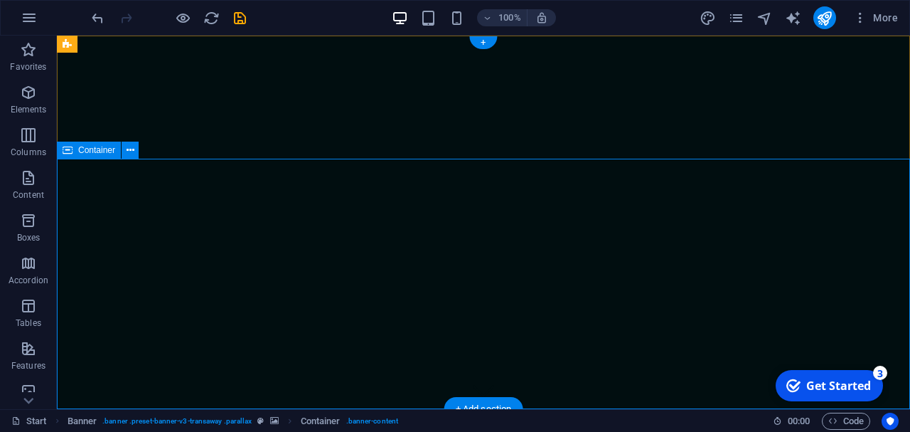
click at [129, 149] on icon at bounding box center [131, 150] width 8 height 15
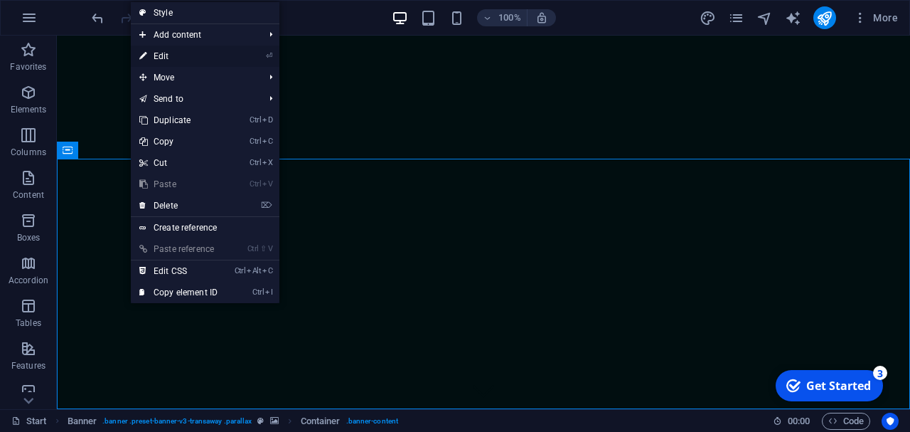
click at [181, 55] on link "⏎ Edit" at bounding box center [178, 56] width 95 height 21
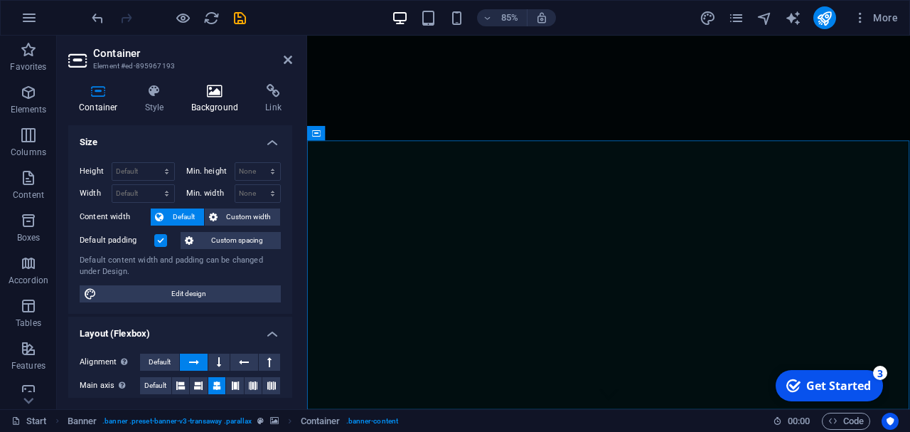
click at [231, 101] on h4 "Background" at bounding box center [218, 99] width 75 height 30
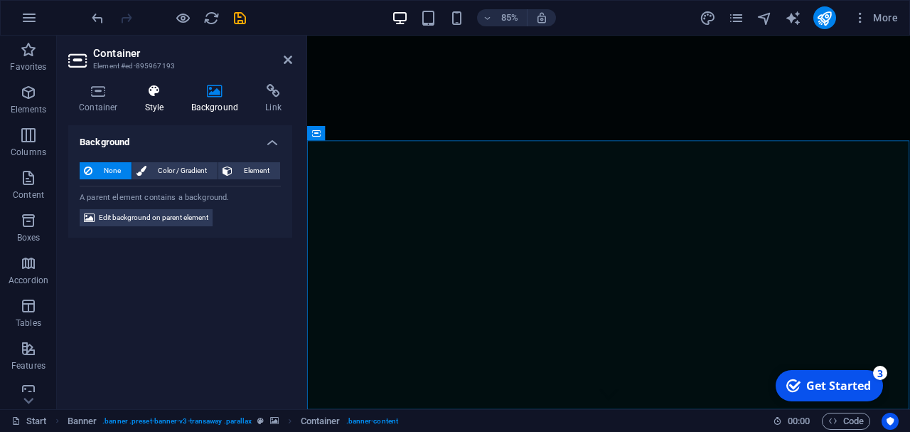
click at [156, 97] on icon at bounding box center [154, 91] width 41 height 14
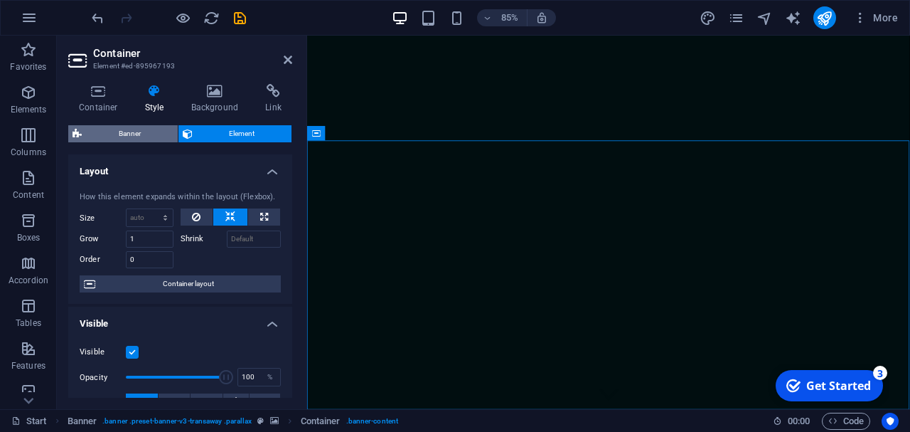
click at [153, 132] on span "Banner" at bounding box center [129, 133] width 87 height 17
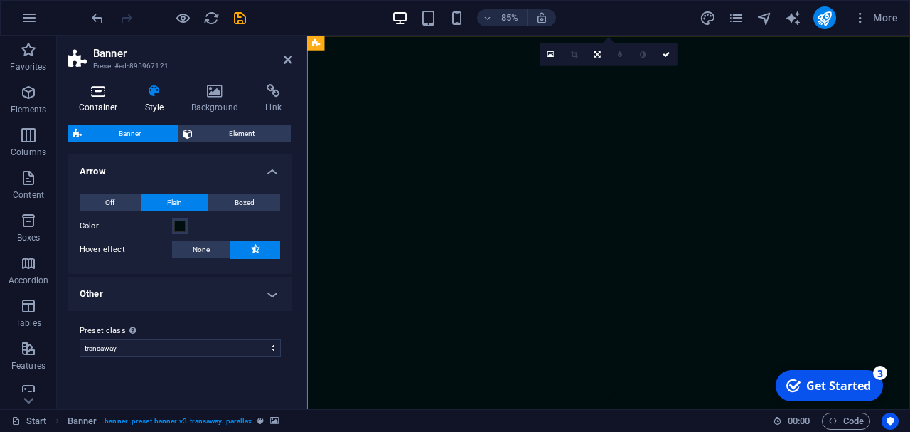
click at [114, 97] on icon at bounding box center [98, 91] width 60 height 14
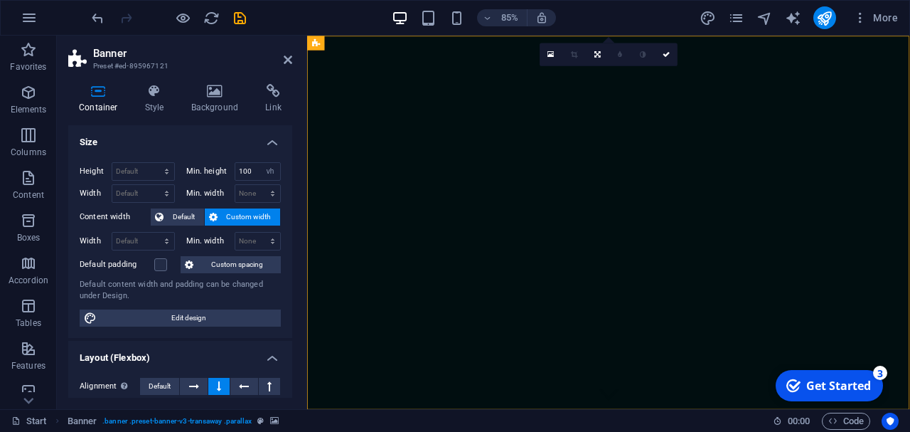
click at [223, 80] on div "Container Style Background Link Size Height Default px rem % vh vw Min. height …" at bounding box center [180, 241] width 247 height 336
click at [221, 95] on icon at bounding box center [215, 91] width 69 height 14
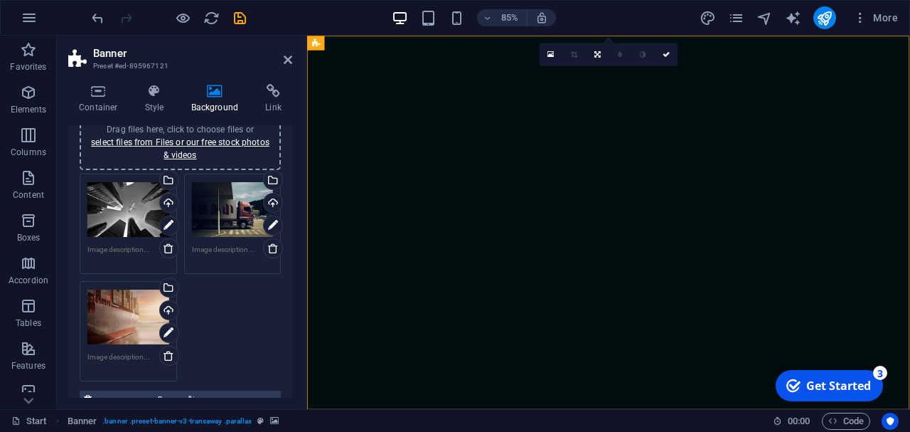
scroll to position [68, 0]
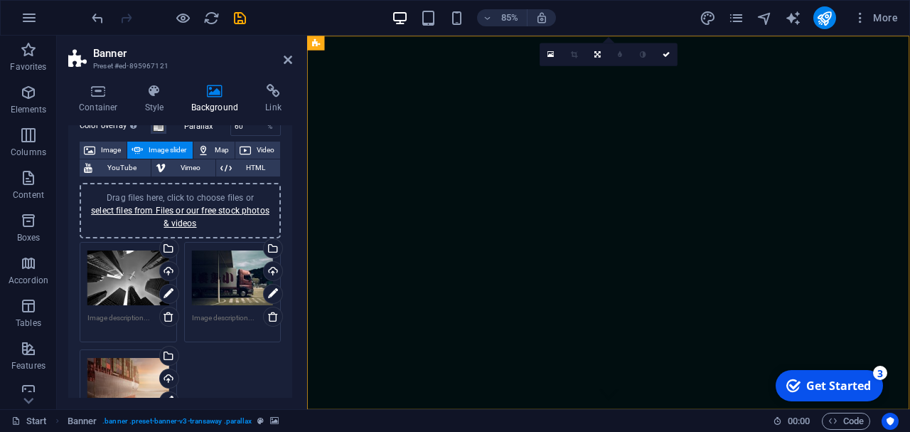
click at [113, 292] on div "Drag files here, click to choose files or select files from Files or our free s…" at bounding box center [128, 278] width 82 height 57
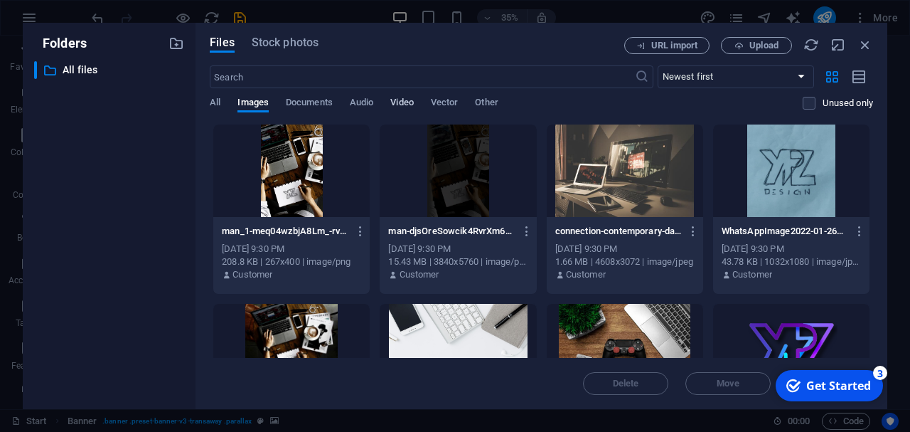
click at [405, 97] on span "Video" at bounding box center [401, 104] width 23 height 20
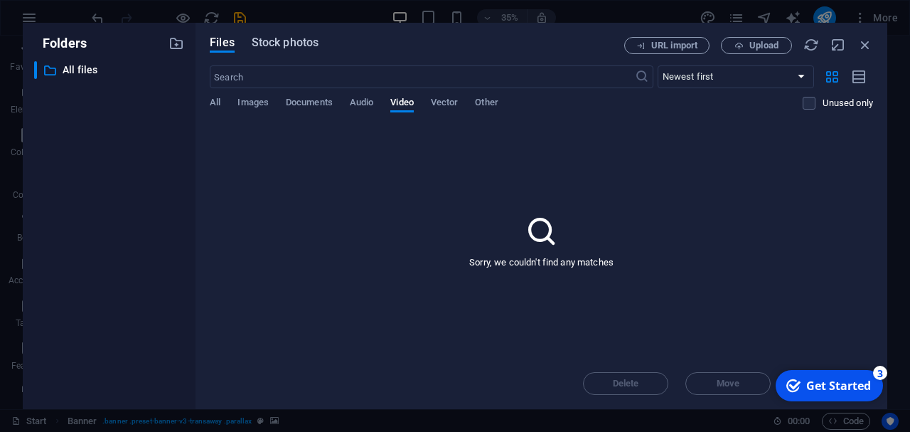
click at [287, 38] on span "Stock photos" at bounding box center [285, 42] width 67 height 17
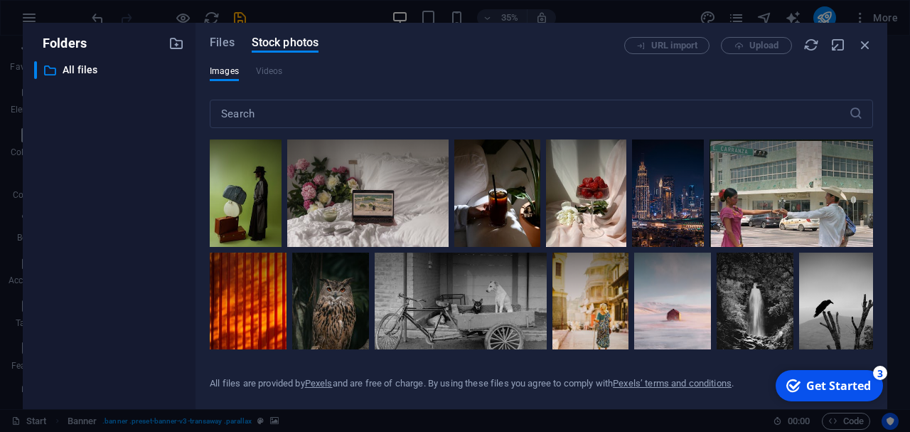
click at [267, 65] on div "Files Stock photos URL import Upload Images Videos ​ All files are provided by …" at bounding box center [541, 216] width 663 height 358
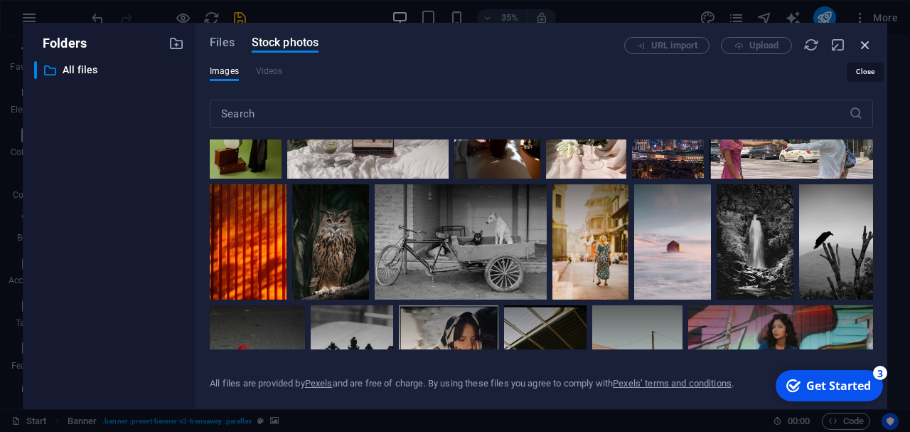
click at [865, 46] on icon "button" at bounding box center [866, 45] width 16 height 16
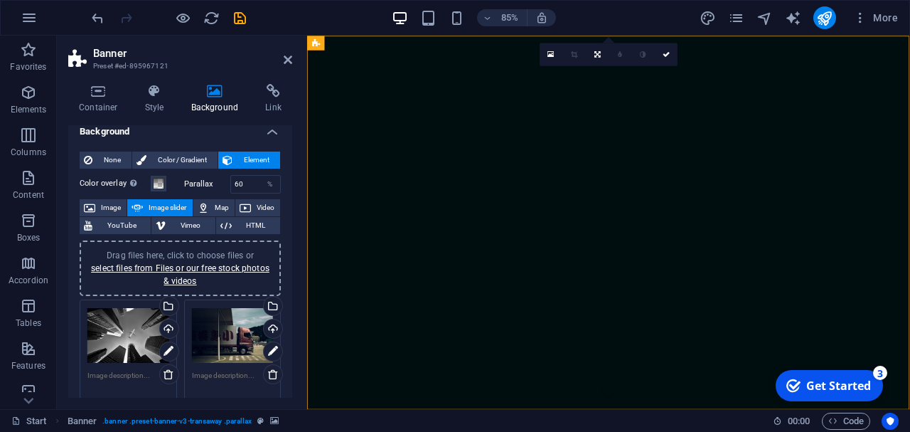
scroll to position [0, 0]
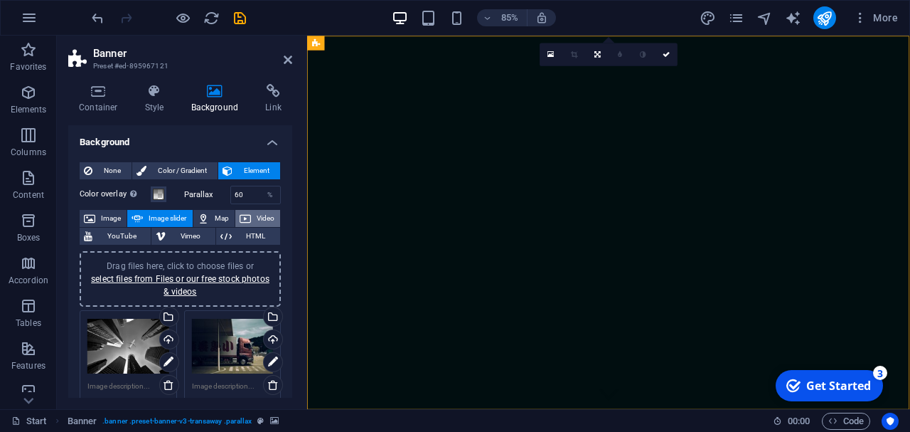
click at [257, 216] on span "Video" at bounding box center [265, 218] width 21 height 17
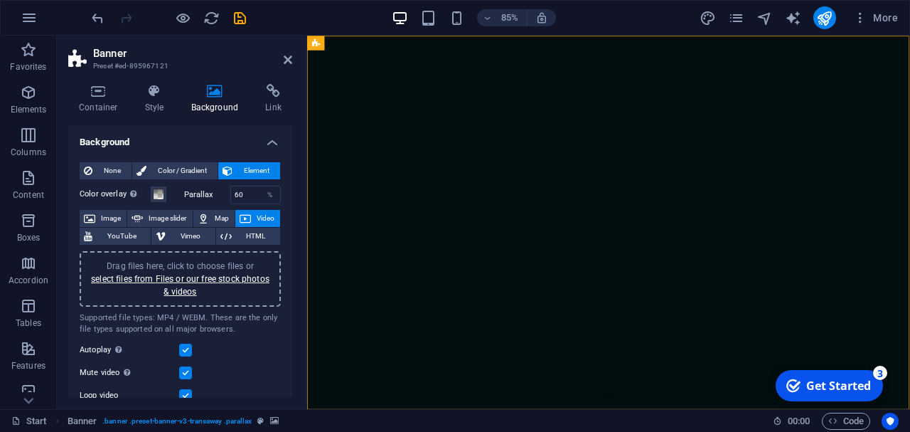
click at [225, 267] on span "Drag files here, click to choose files or select files from Files or our free s…" at bounding box center [180, 279] width 178 height 36
click at [267, 96] on icon at bounding box center [274, 91] width 38 height 14
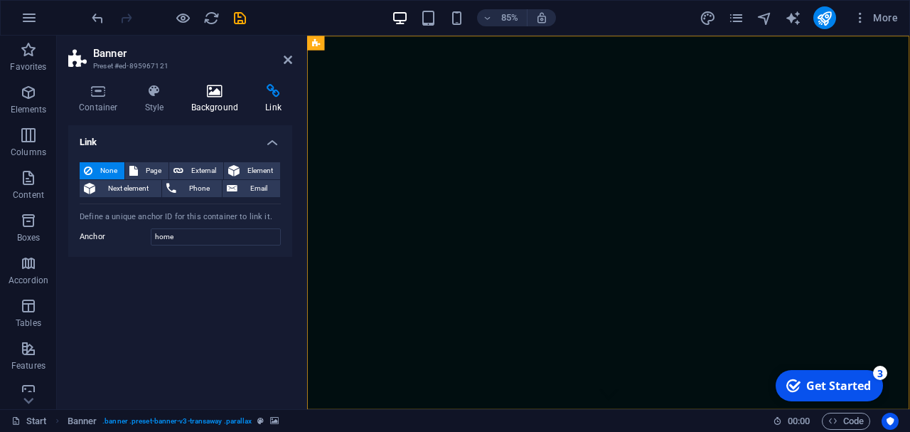
click at [215, 100] on h4 "Background" at bounding box center [218, 99] width 75 height 30
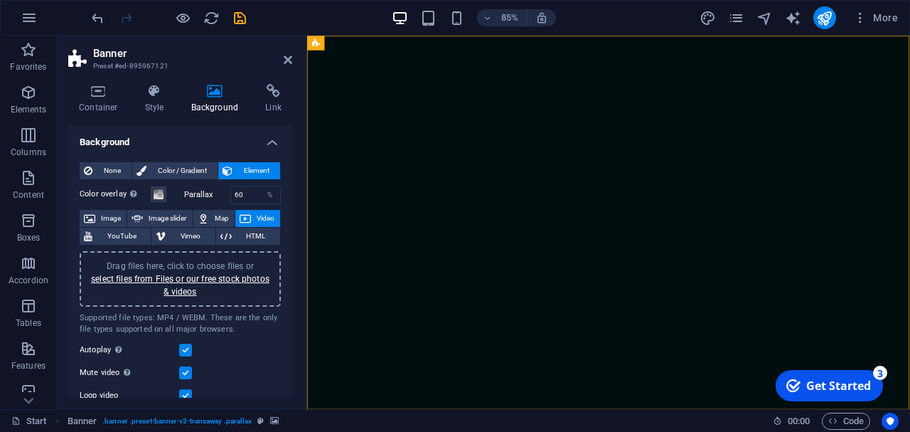
click at [255, 217] on button "Video" at bounding box center [257, 218] width 45 height 17
click at [240, 281] on link "select files from Files or our free stock photos & videos" at bounding box center [180, 285] width 178 height 23
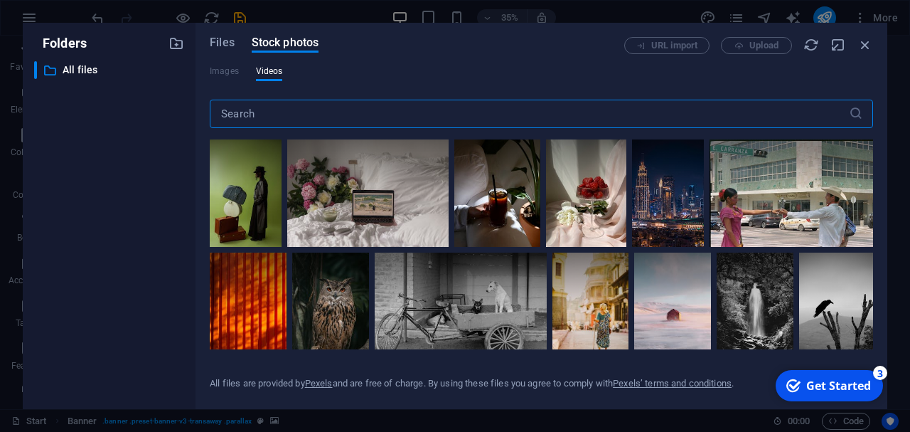
click at [265, 63] on div "Files Stock photos URL import Upload Images Videos ​ All files are provided by …" at bounding box center [541, 216] width 663 height 358
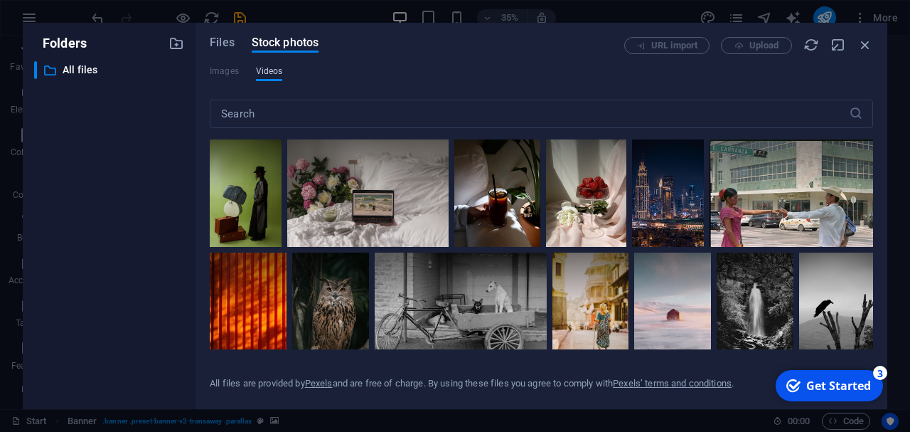
click at [268, 73] on span "Videos" at bounding box center [269, 71] width 27 height 17
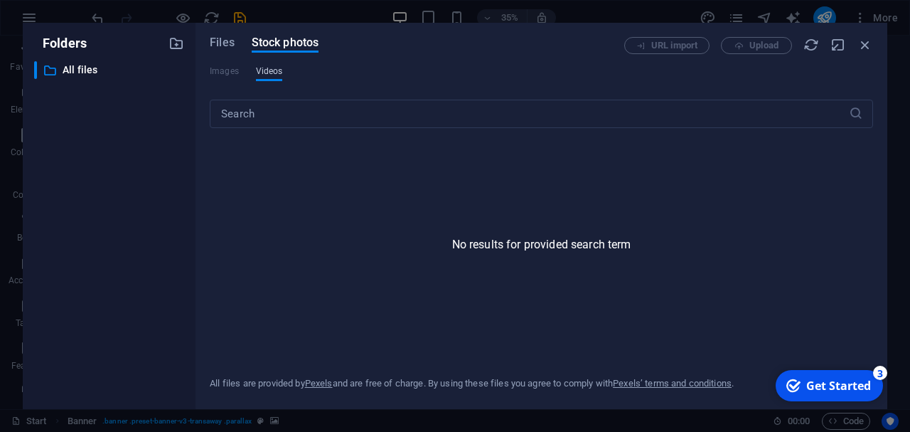
click at [270, 73] on span "Videos" at bounding box center [269, 71] width 27 height 17
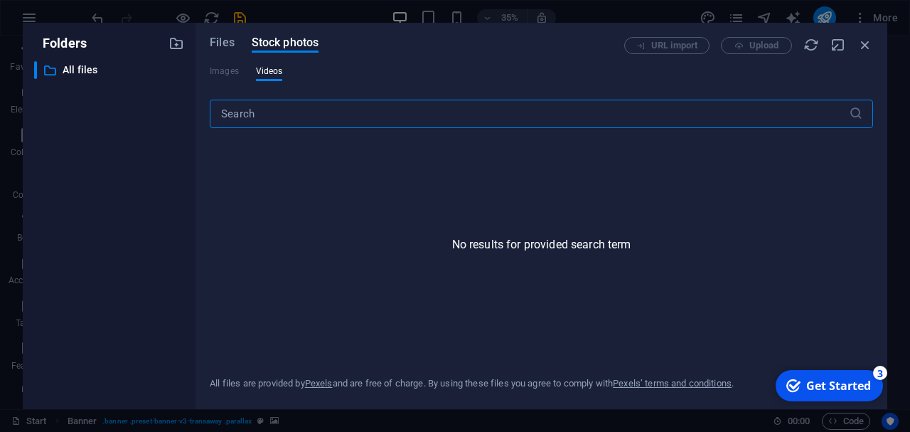
click at [376, 123] on input "text" at bounding box center [529, 114] width 639 height 28
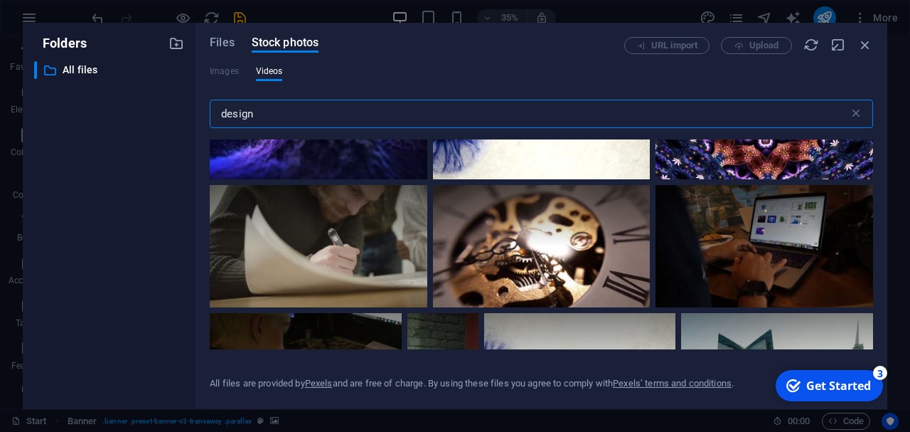
scroll to position [273, 0]
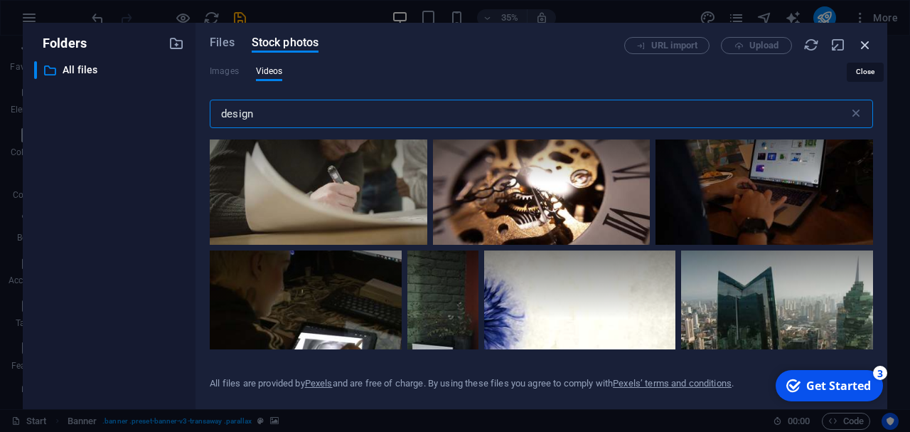
type input "design"
click at [865, 44] on icon "button" at bounding box center [866, 45] width 16 height 16
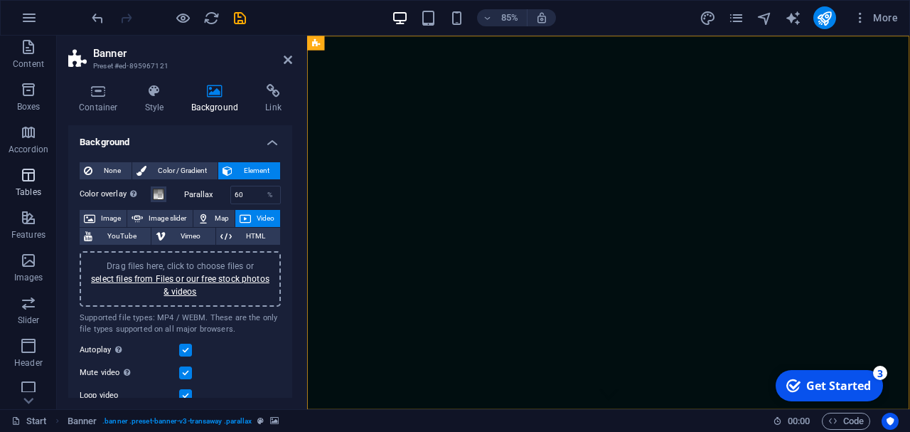
scroll to position [137, 0]
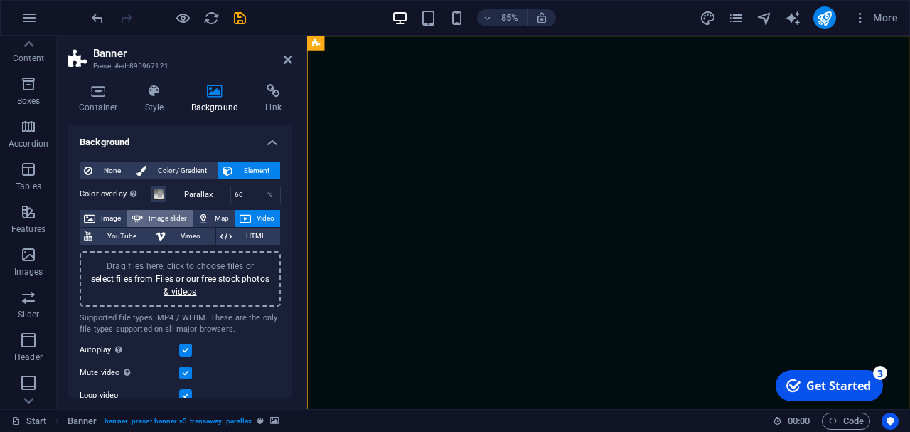
click at [174, 210] on span "Image slider" at bounding box center [167, 218] width 41 height 17
select select "ms"
select select "s"
select select "progressive"
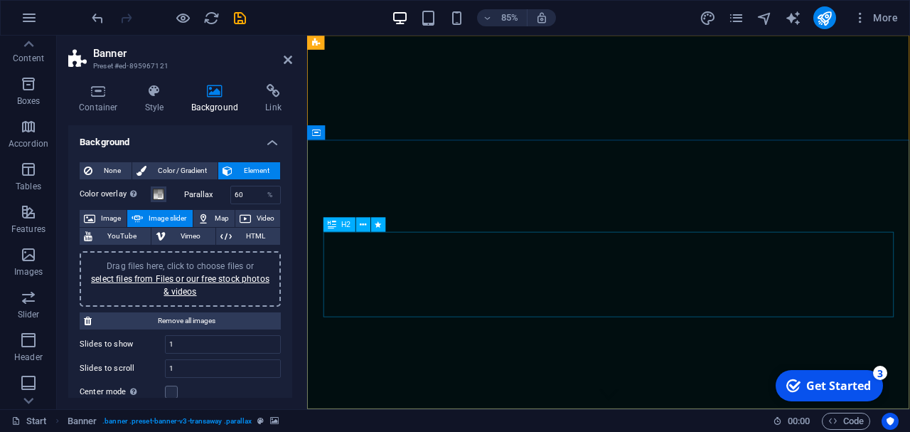
scroll to position [0, 0]
click at [242, 18] on icon "save" at bounding box center [240, 18] width 16 height 16
select select "%"
select select "pulse"
select select "s"
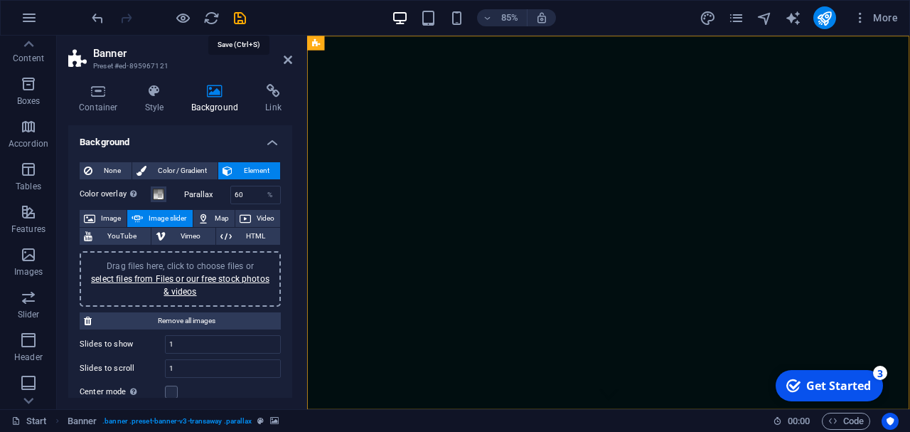
select select "s"
select select "onload"
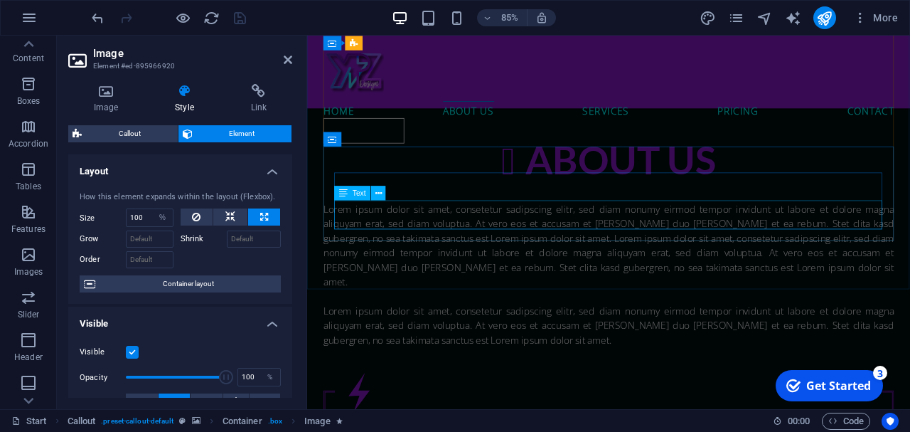
scroll to position [887, 0]
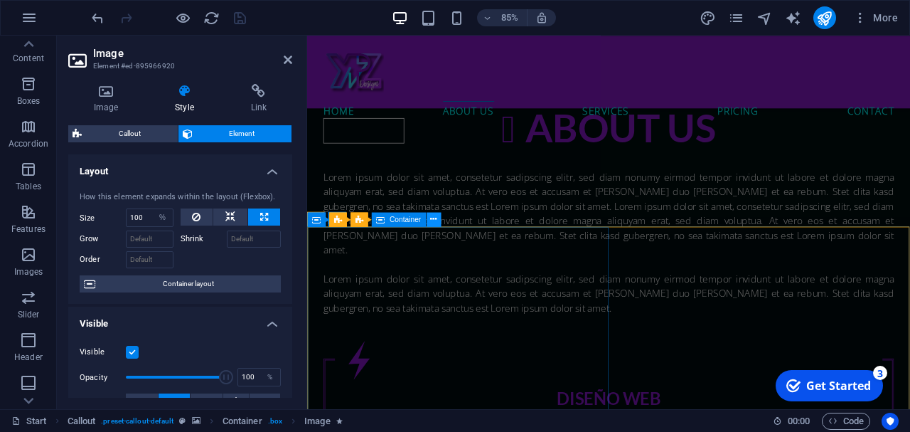
click at [437, 218] on icon at bounding box center [434, 219] width 6 height 13
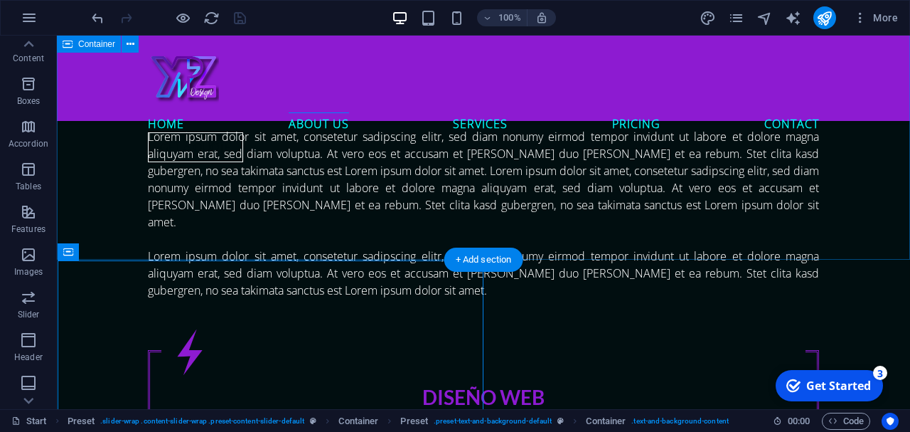
scroll to position [821, 0]
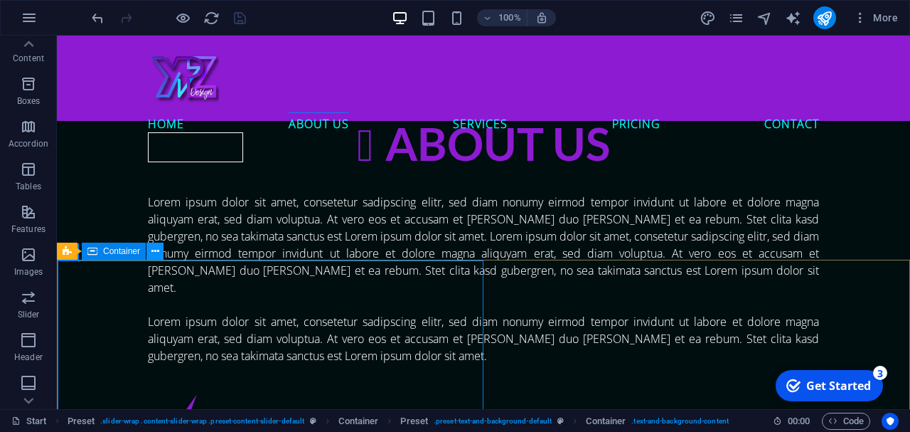
click at [154, 251] on icon at bounding box center [155, 251] width 8 height 15
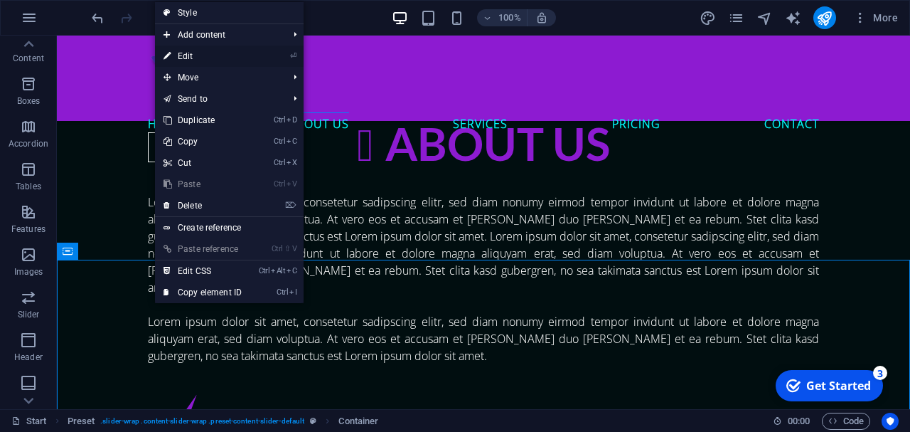
click at [218, 54] on link "⏎ Edit" at bounding box center [202, 56] width 95 height 21
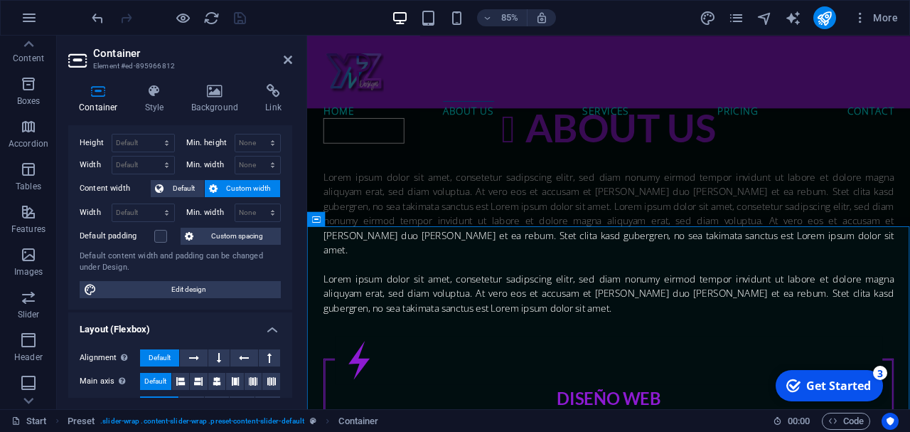
scroll to position [0, 0]
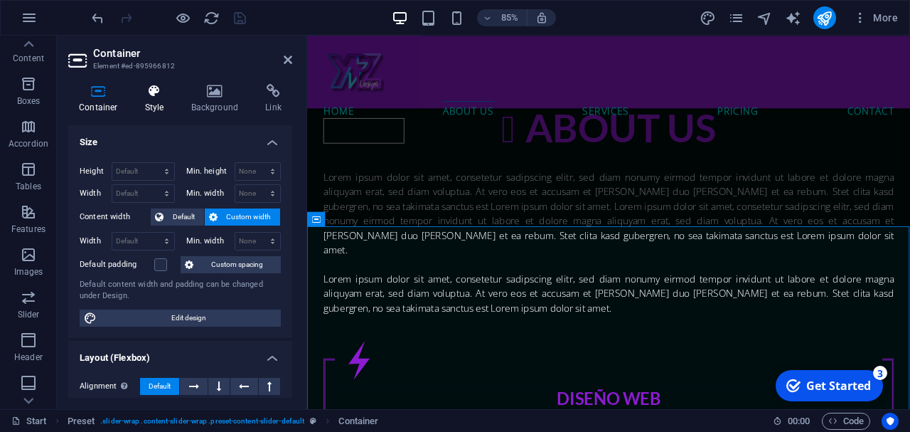
click at [161, 85] on icon at bounding box center [154, 91] width 41 height 14
